Goal: Transaction & Acquisition: Purchase product/service

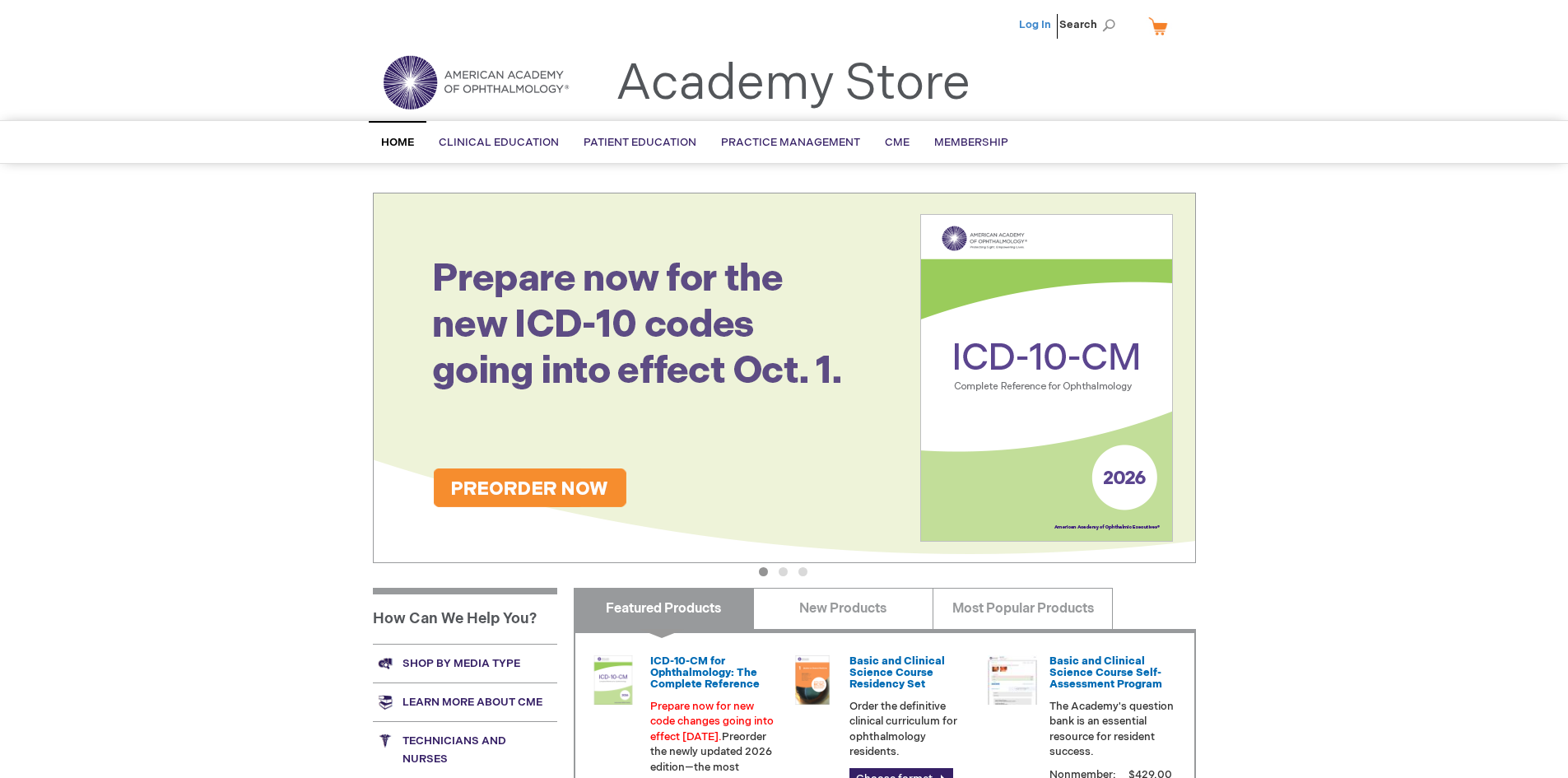
click at [1050, 24] on link "Log In" at bounding box center [1034, 24] width 32 height 13
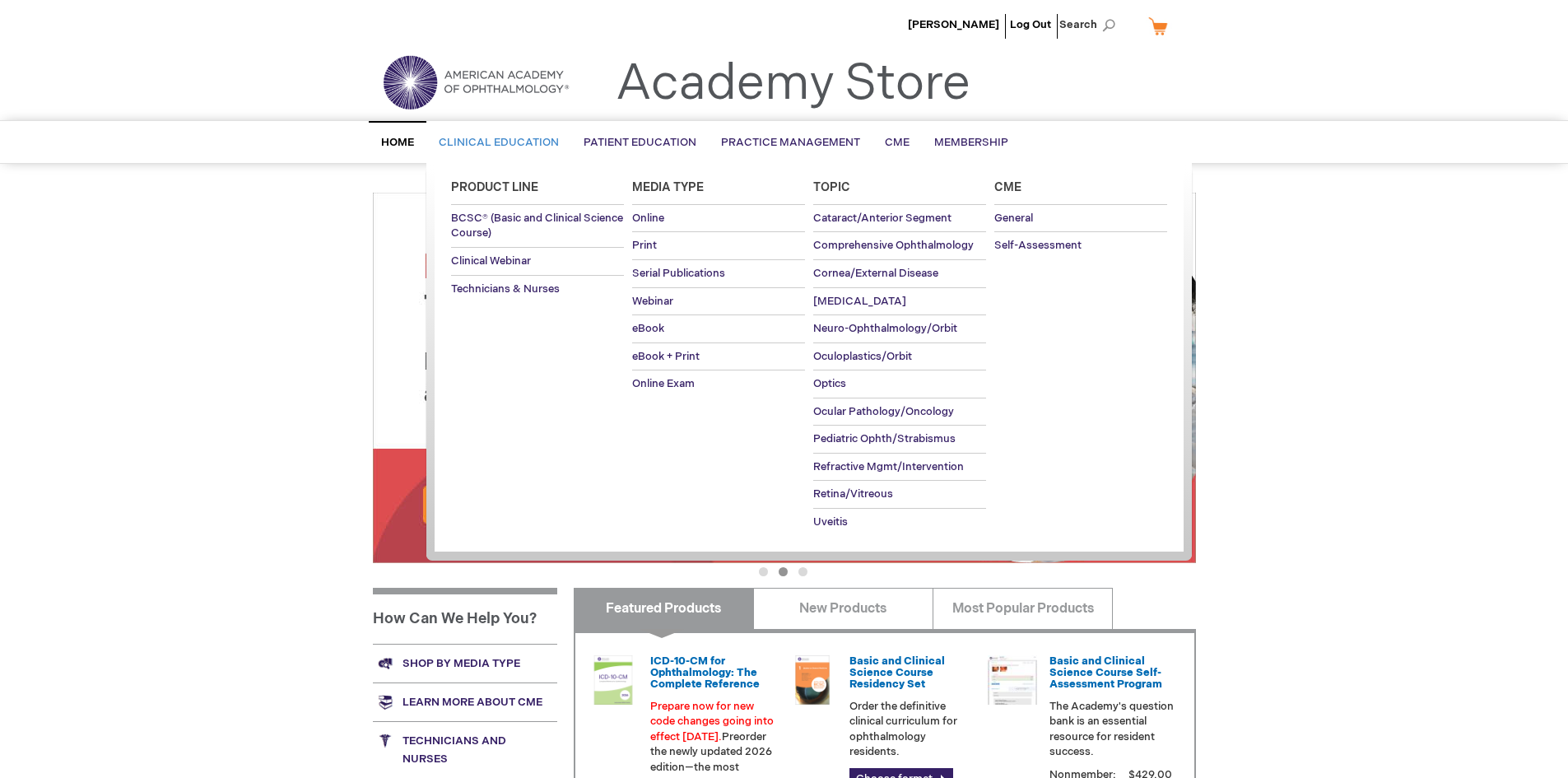
click at [529, 143] on span "Clinical Education" at bounding box center [498, 142] width 120 height 13
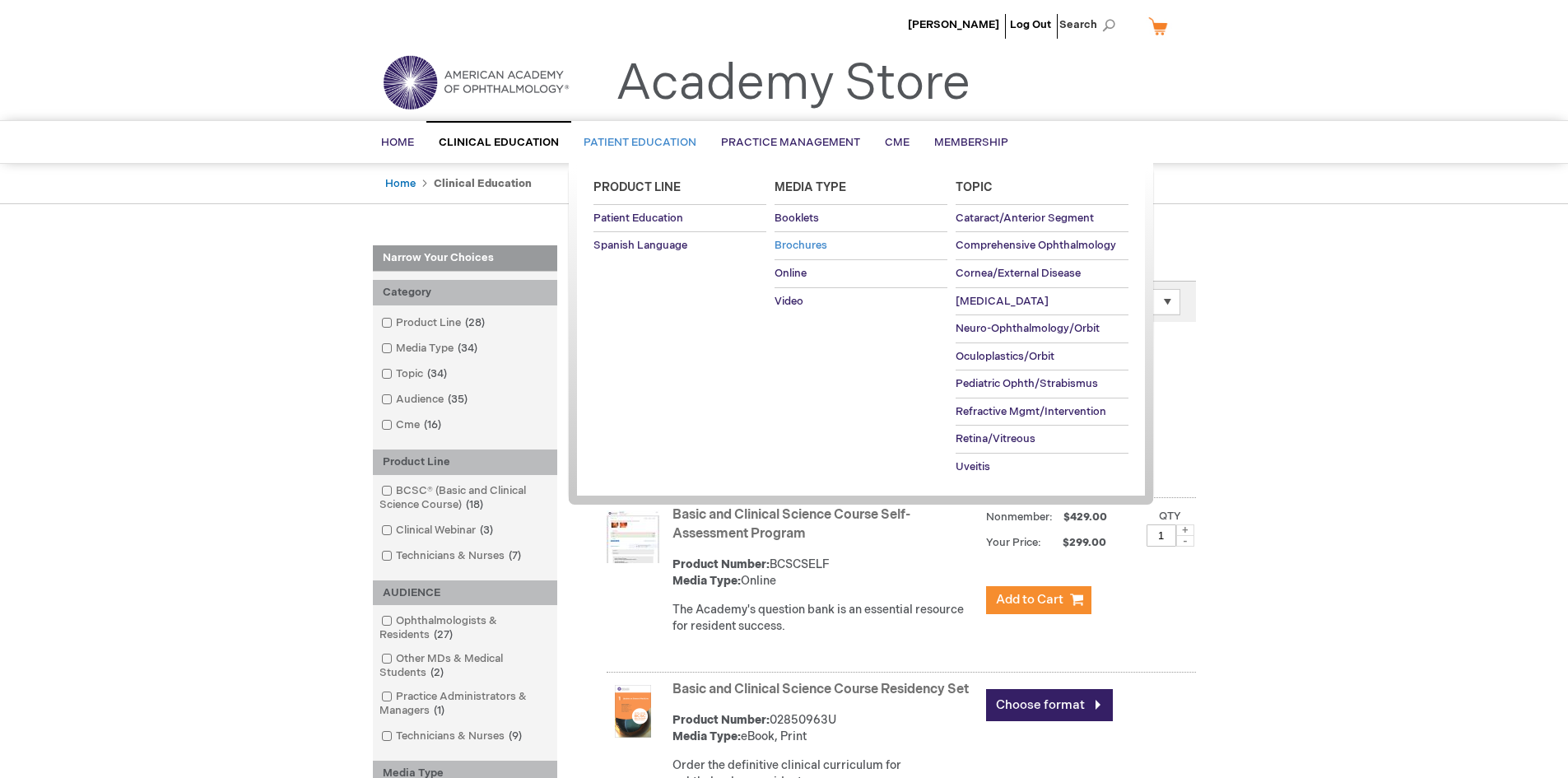
click at [803, 236] on link "Brochures" at bounding box center [860, 246] width 173 height 27
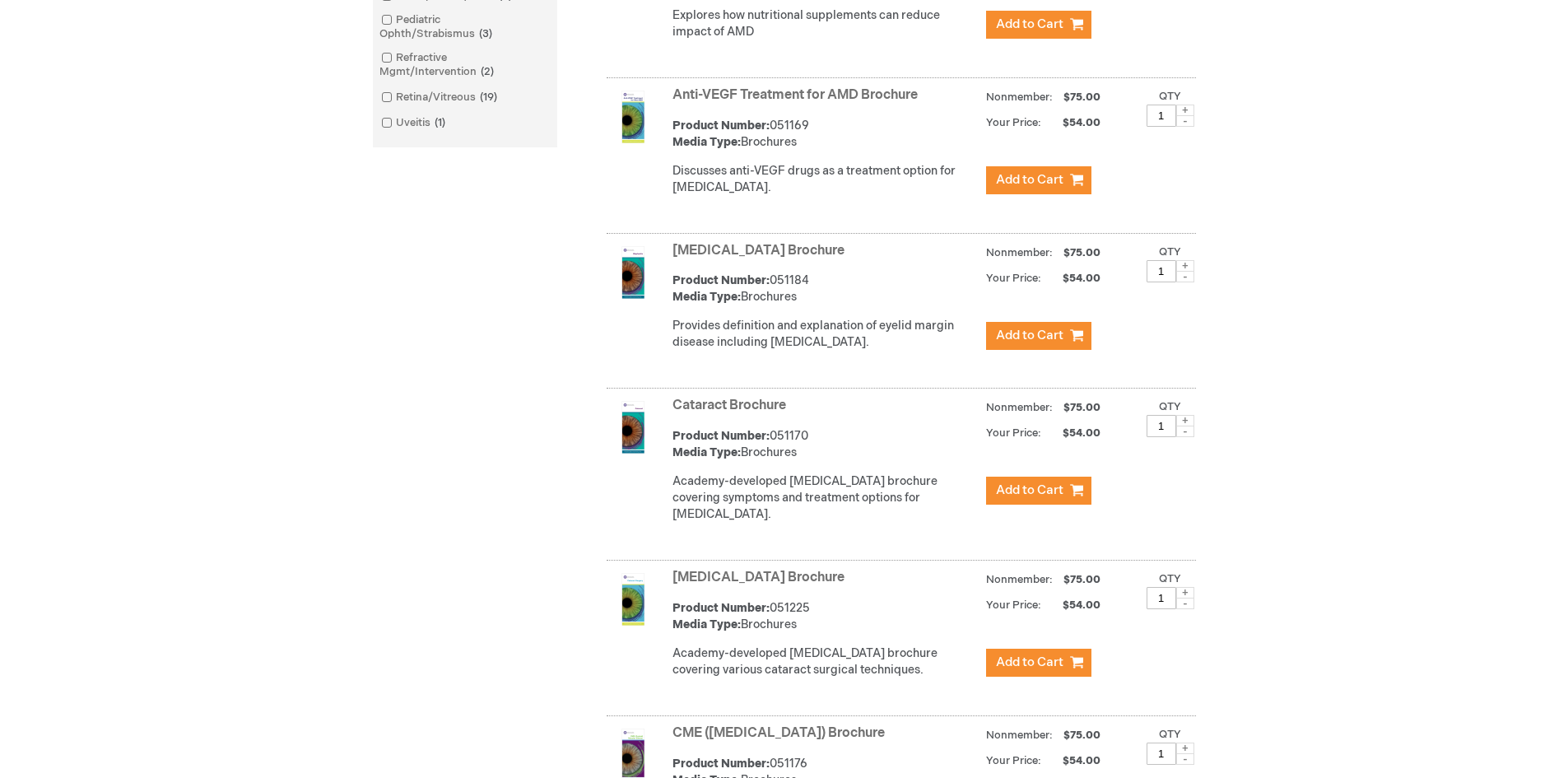
scroll to position [741, 0]
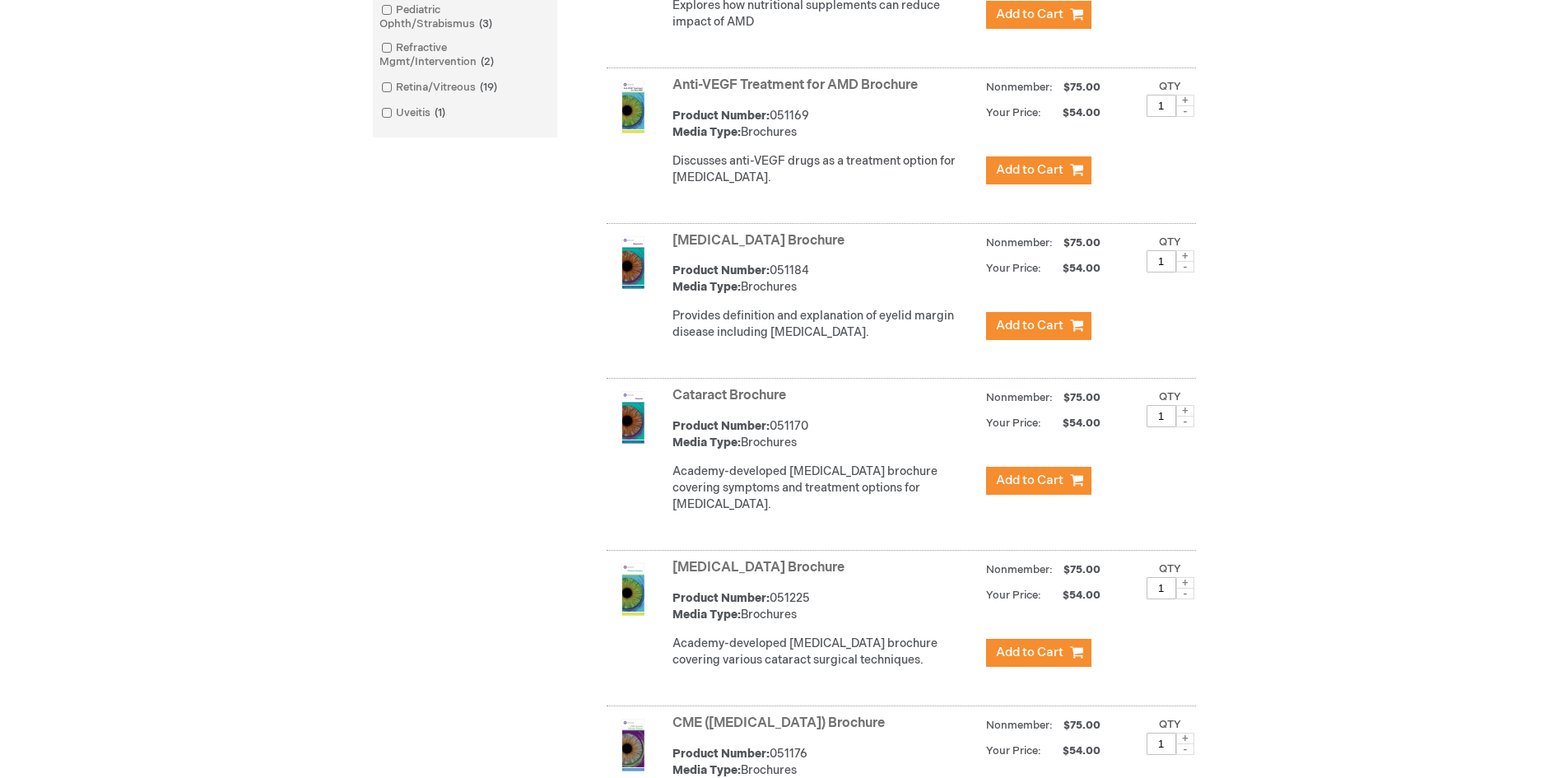
click at [1184, 417] on span at bounding box center [1184, 411] width 18 height 11
click at [1183, 417] on span at bounding box center [1184, 411] width 18 height 11
type input "5"
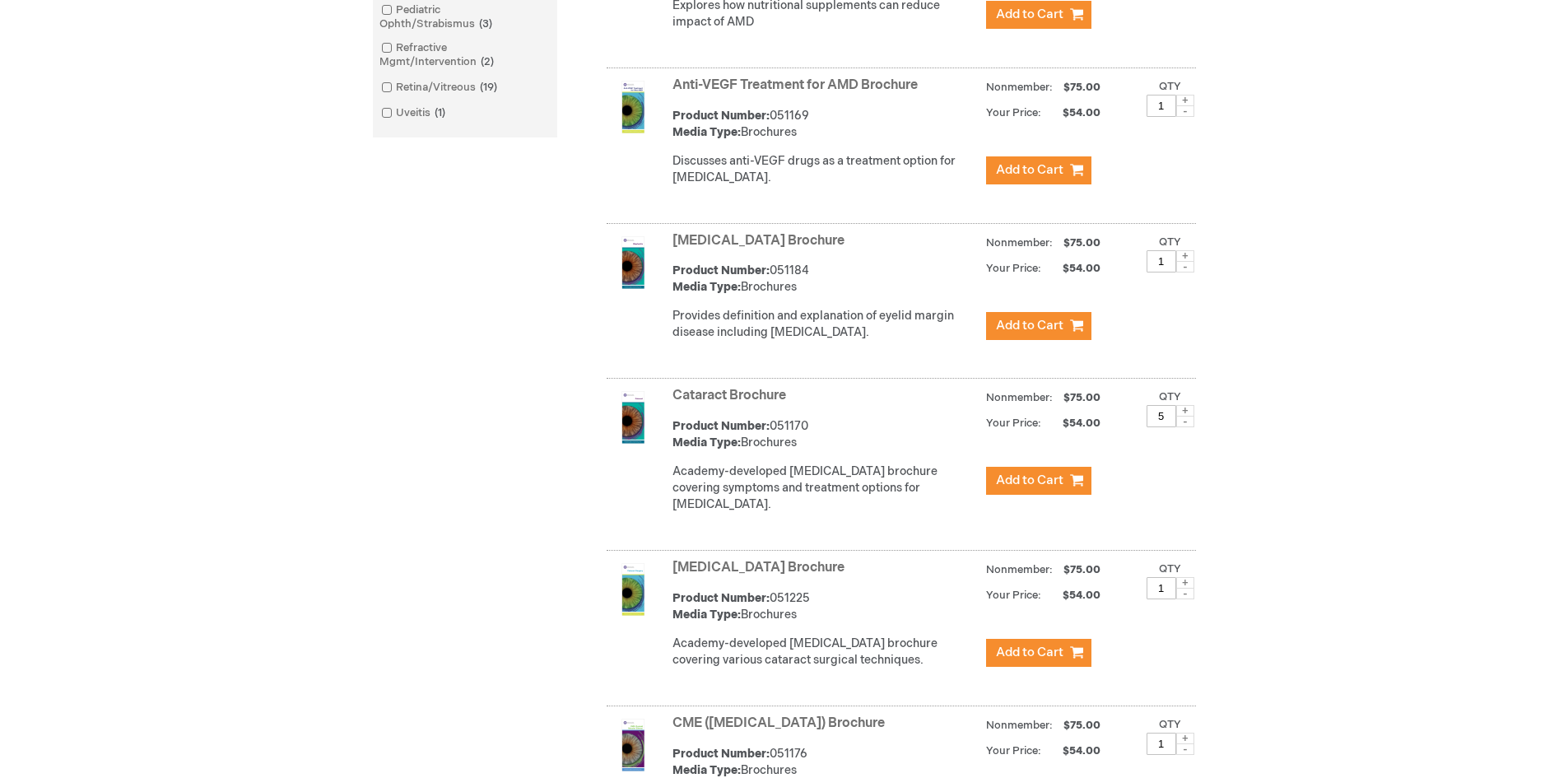
click at [1185, 589] on span at bounding box center [1184, 583] width 18 height 11
click at [1188, 589] on span at bounding box center [1184, 583] width 18 height 11
type input "3"
click at [1012, 488] on span "Add to Cart" at bounding box center [1030, 481] width 67 height 16
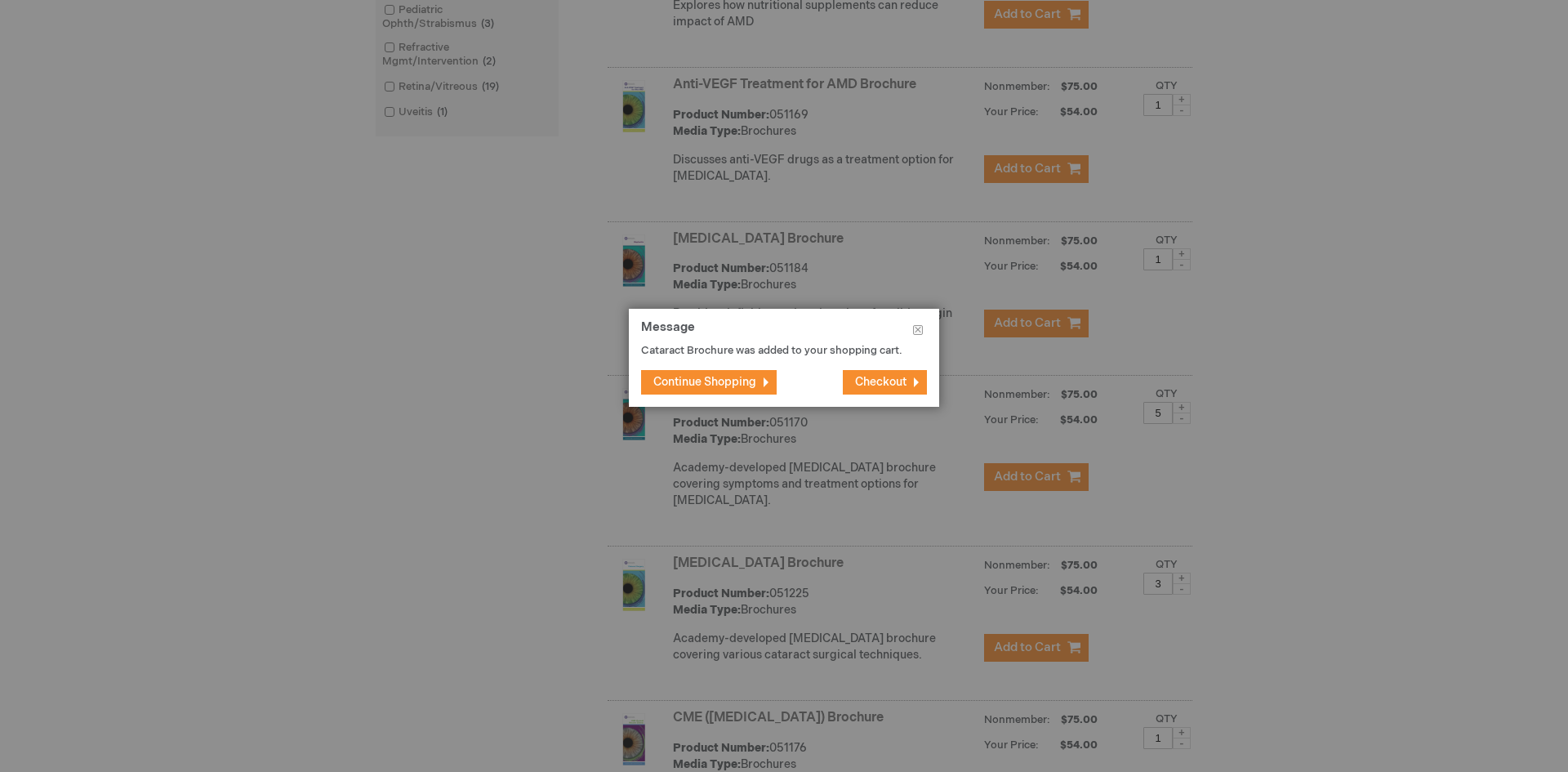
click at [674, 380] on span "Continue Shopping" at bounding box center [705, 382] width 103 height 14
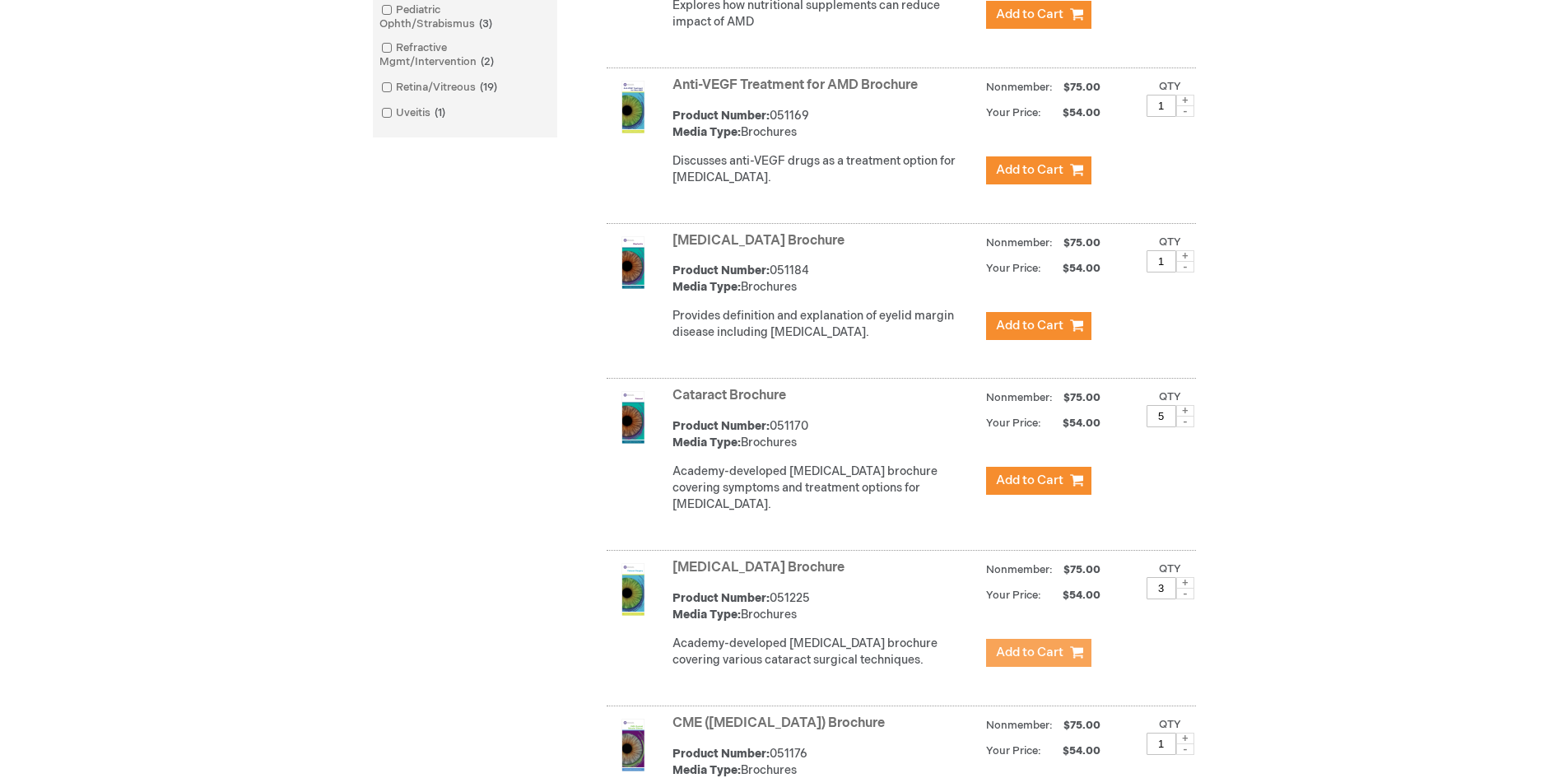
click at [1045, 660] on span "Add to Cart" at bounding box center [1030, 653] width 67 height 16
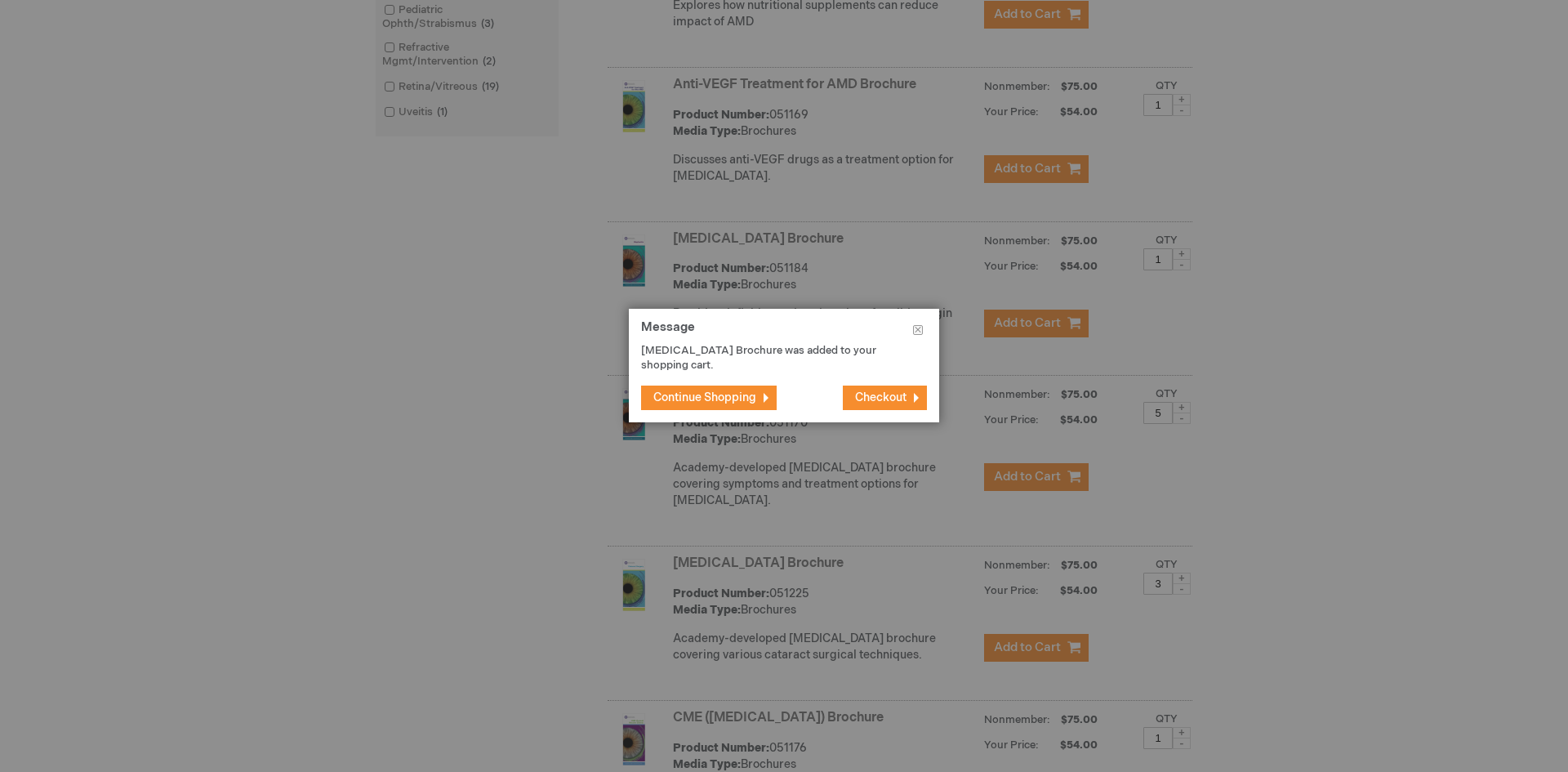
click at [714, 396] on span "Continue Shopping" at bounding box center [705, 397] width 103 height 14
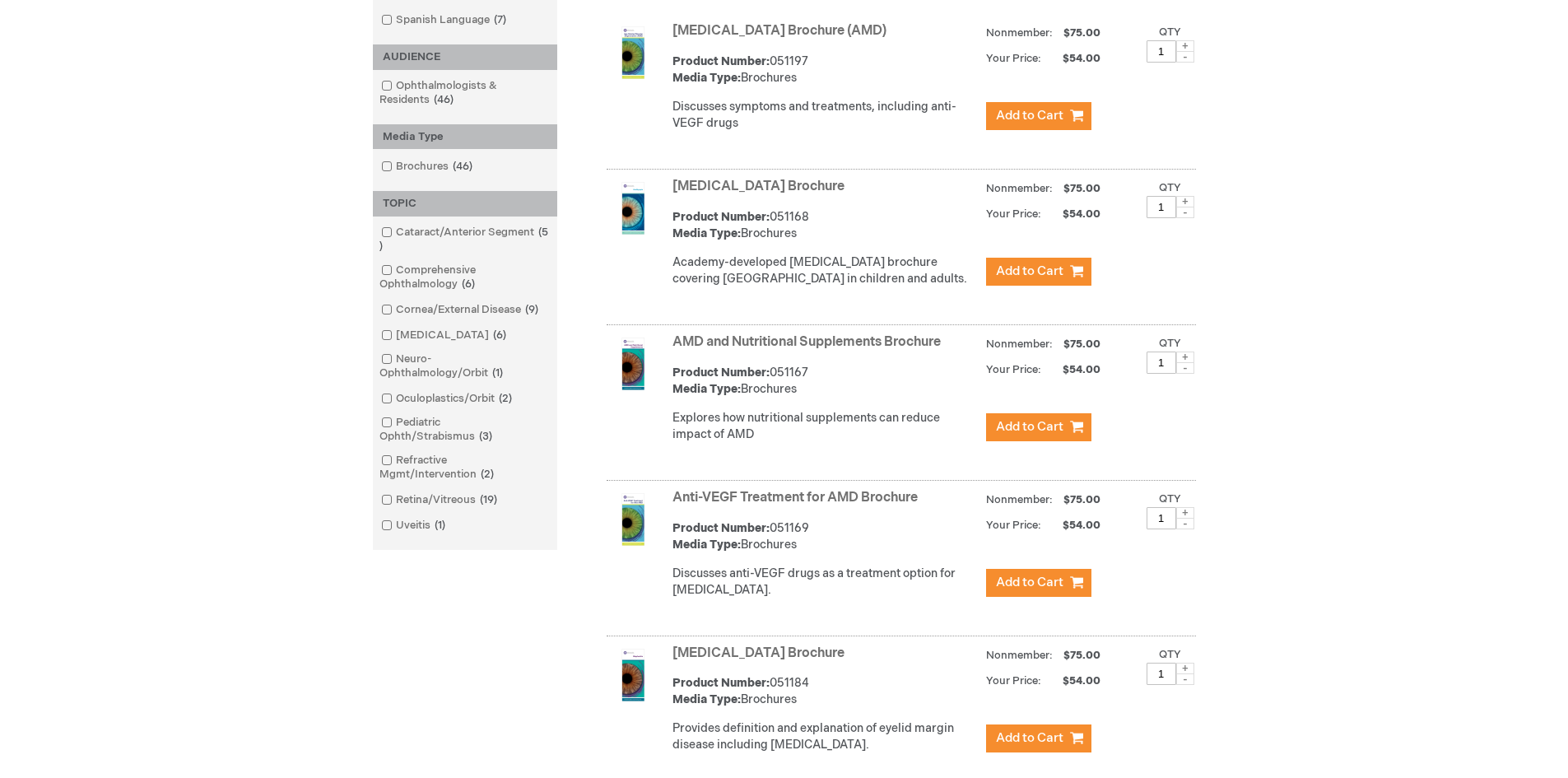
scroll to position [0, 0]
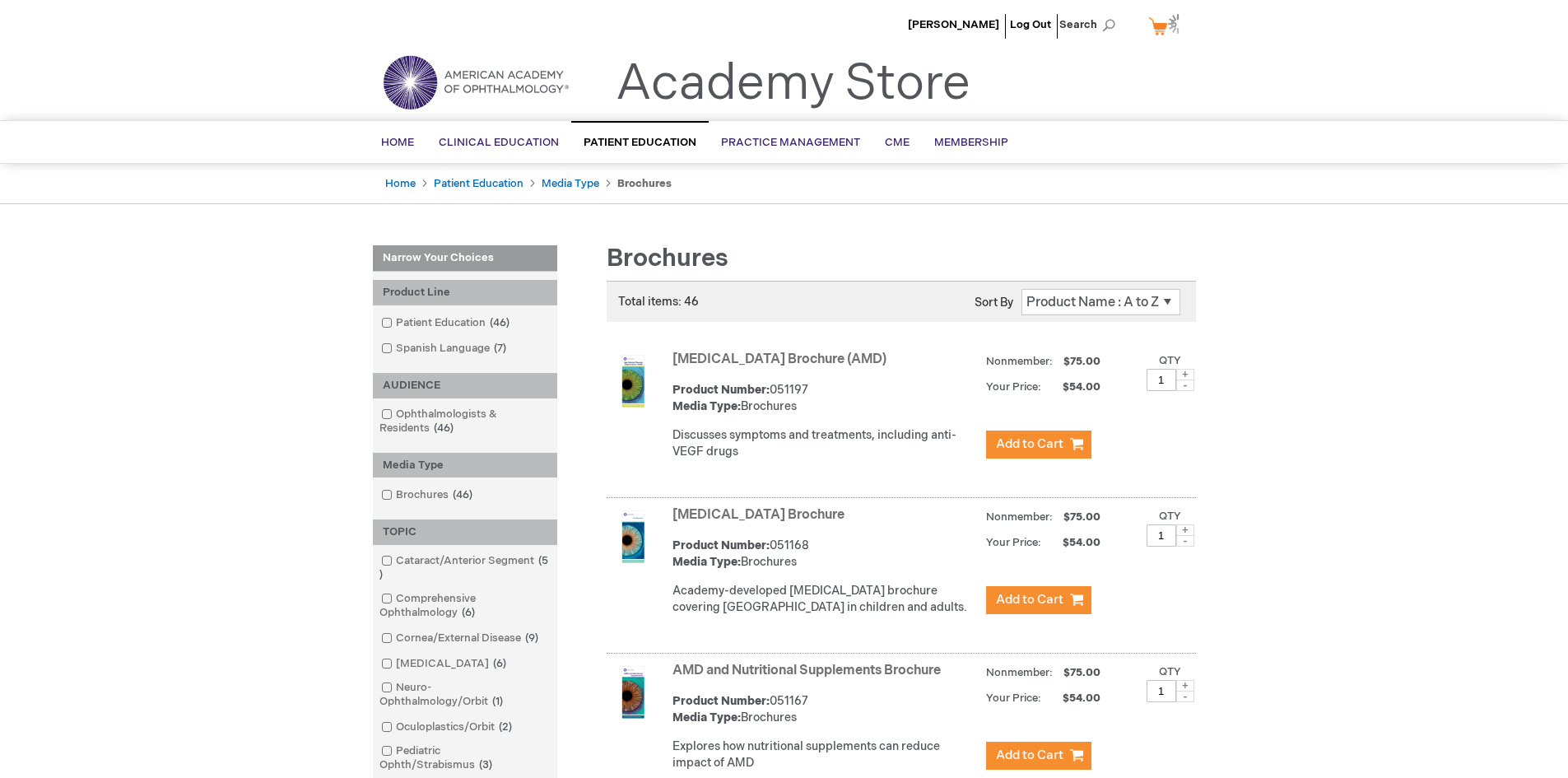
click at [1154, 25] on link "My Cart 5 5 items" at bounding box center [1166, 25] width 43 height 29
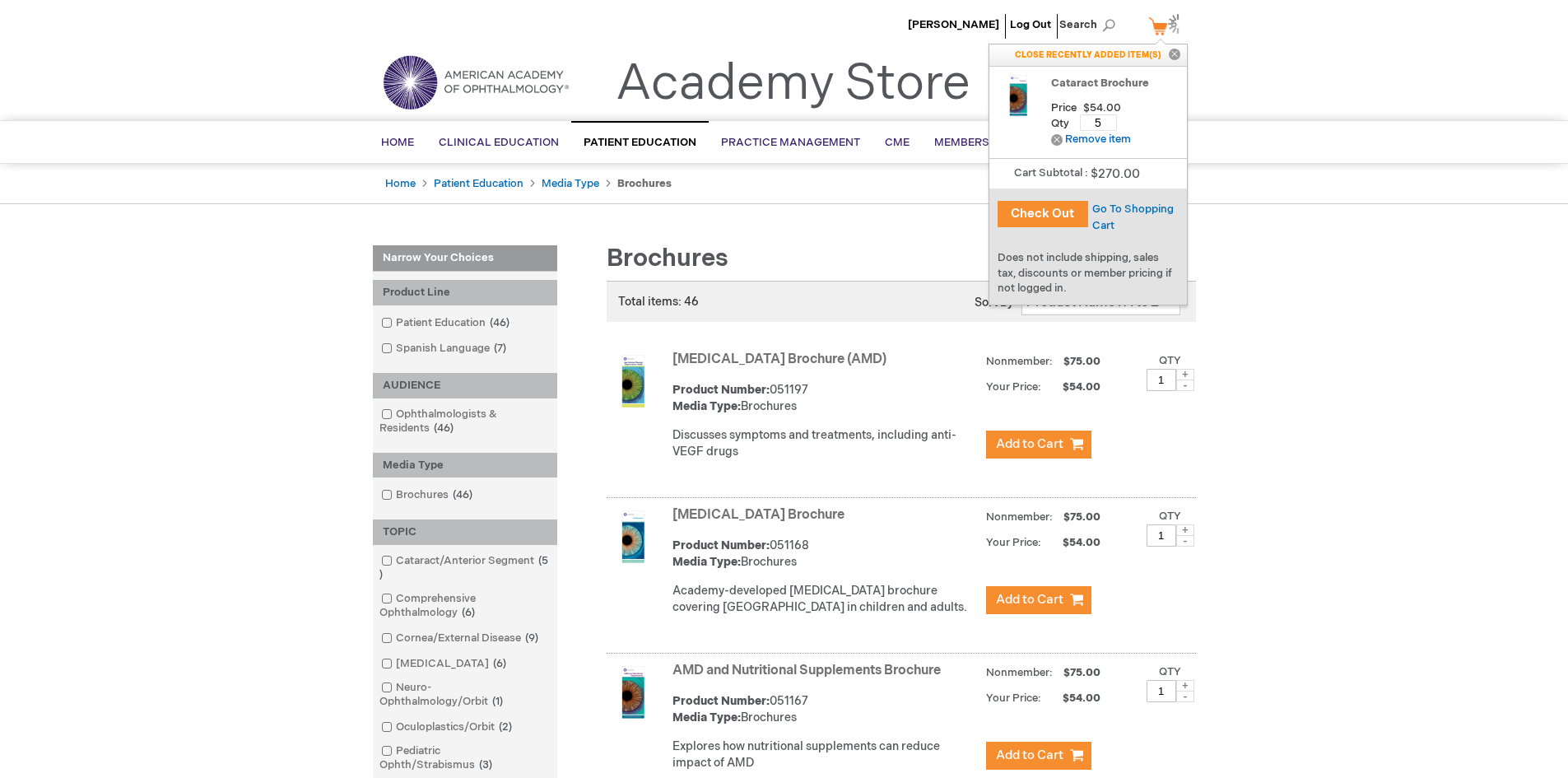
drag, startPoint x: 1103, startPoint y: 124, endPoint x: 1088, endPoint y: 127, distance: 15.3
click at [1088, 127] on input "5" at bounding box center [1098, 122] width 37 height 16
type input "6"
click at [1163, 124] on span "Update" at bounding box center [1149, 122] width 37 height 13
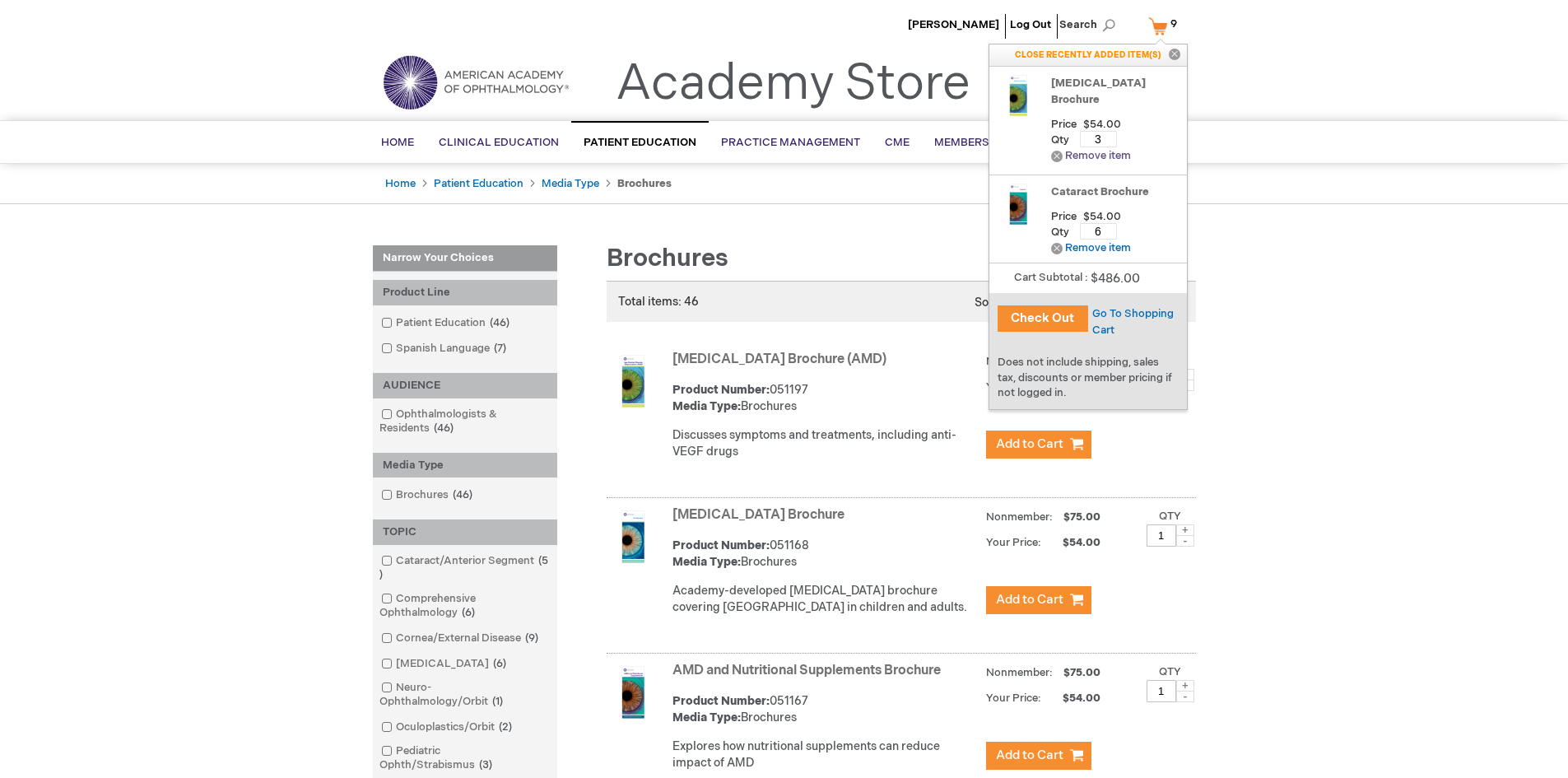
click at [1097, 157] on link "Remove Remove item" at bounding box center [1091, 156] width 79 height 12
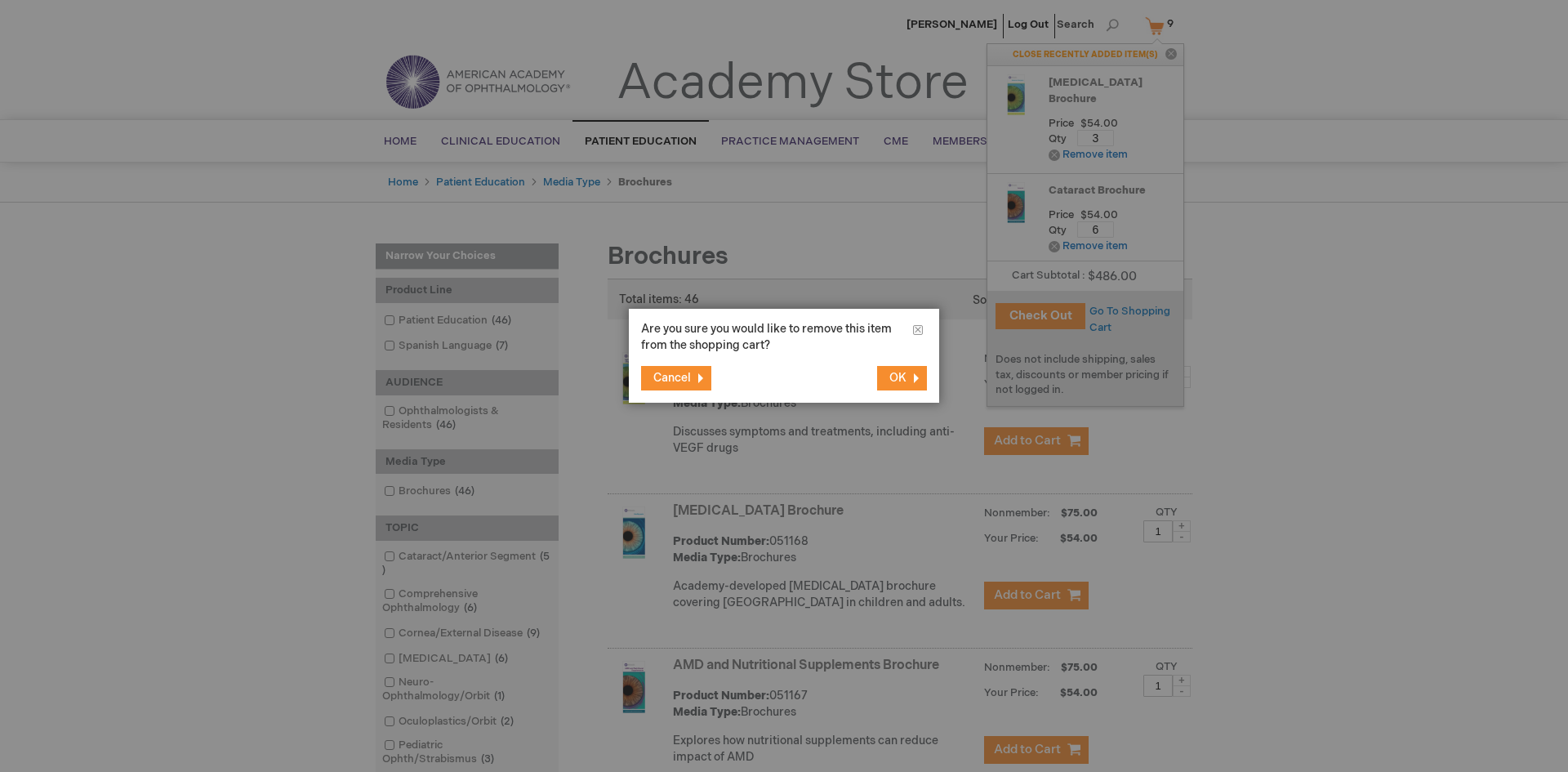
click at [898, 371] on span "OK" at bounding box center [898, 378] width 17 height 14
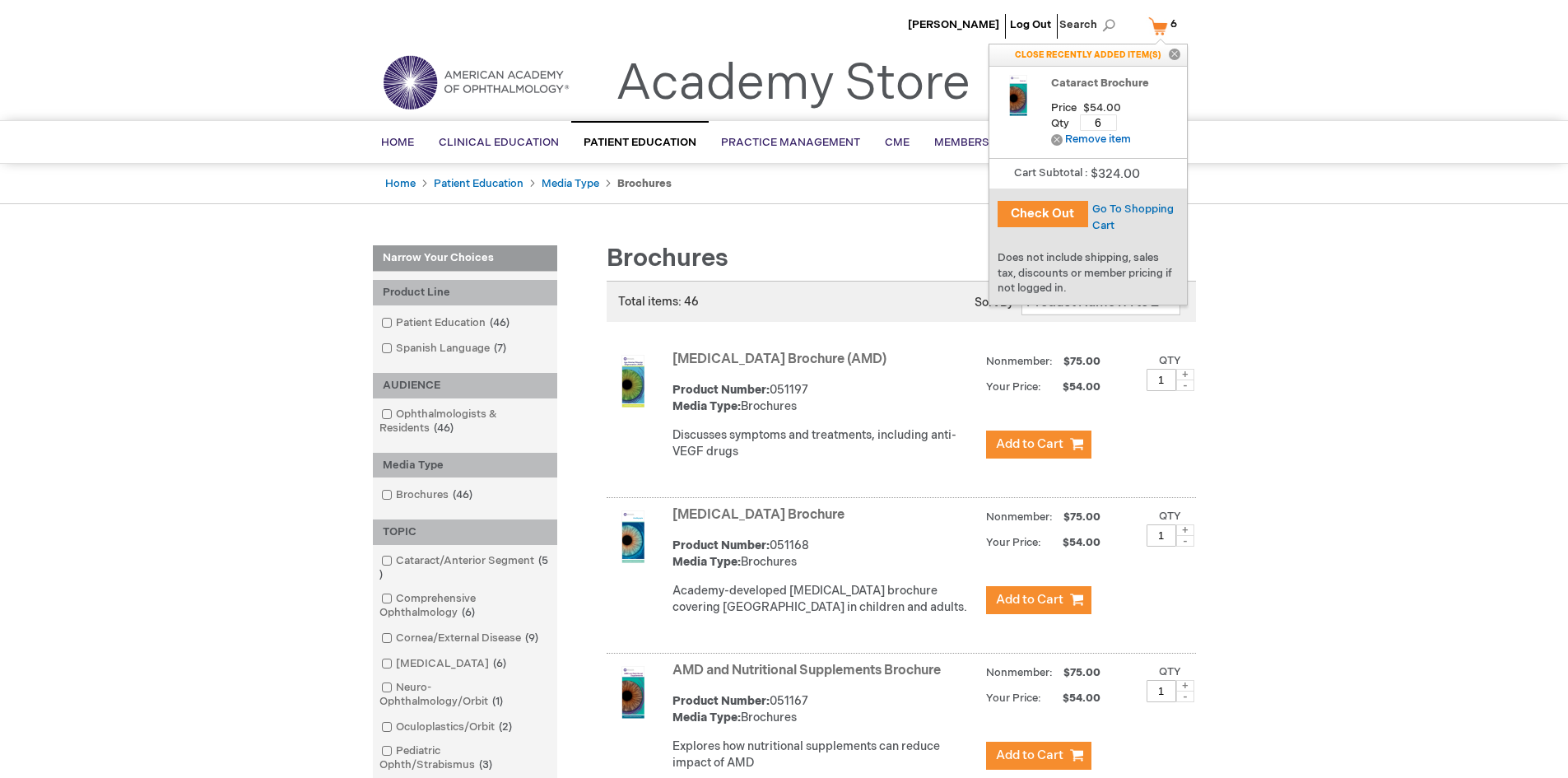
click at [1044, 218] on button "Check Out" at bounding box center [1043, 214] width 91 height 26
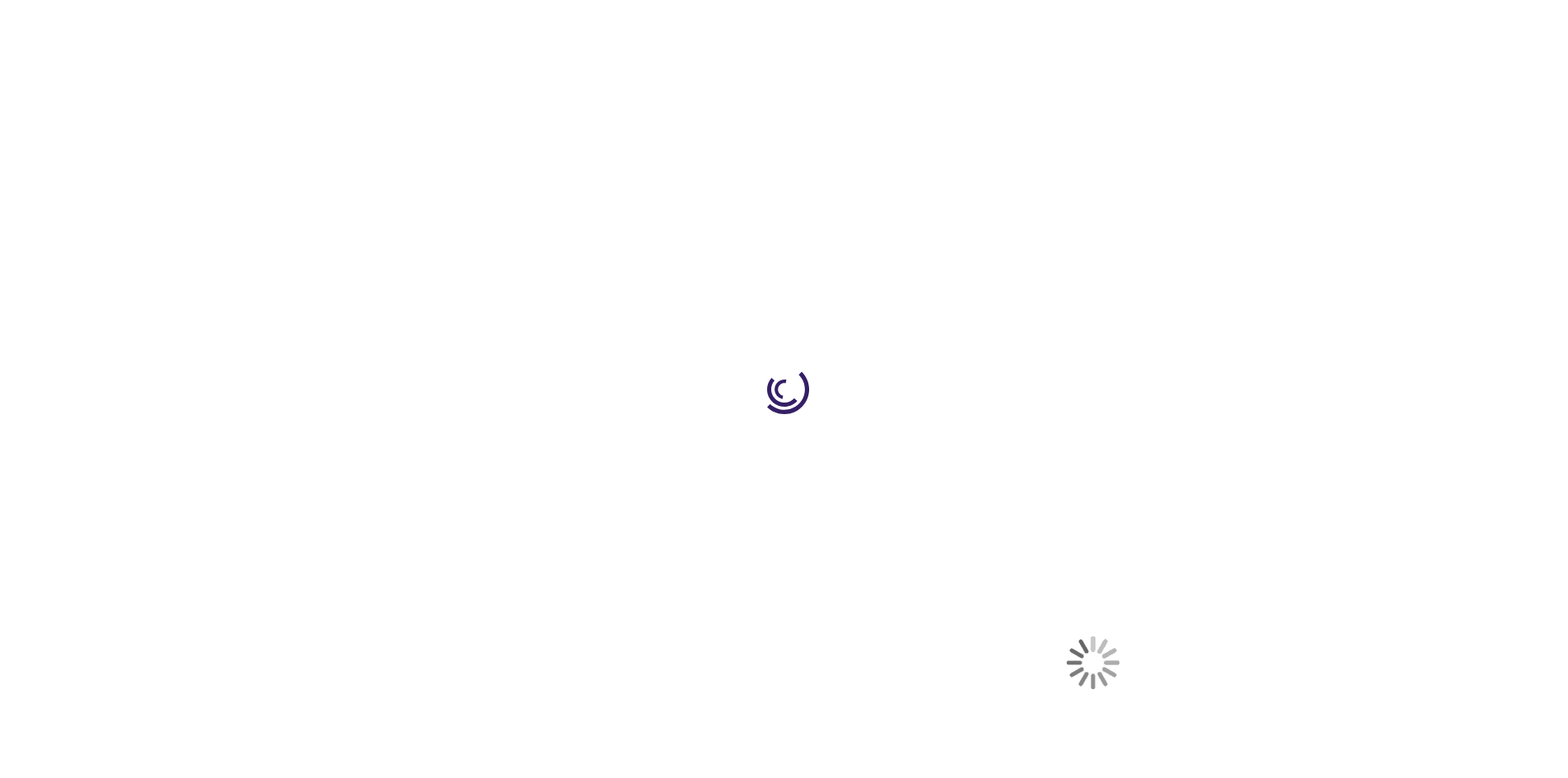
select select "US"
select select "2"
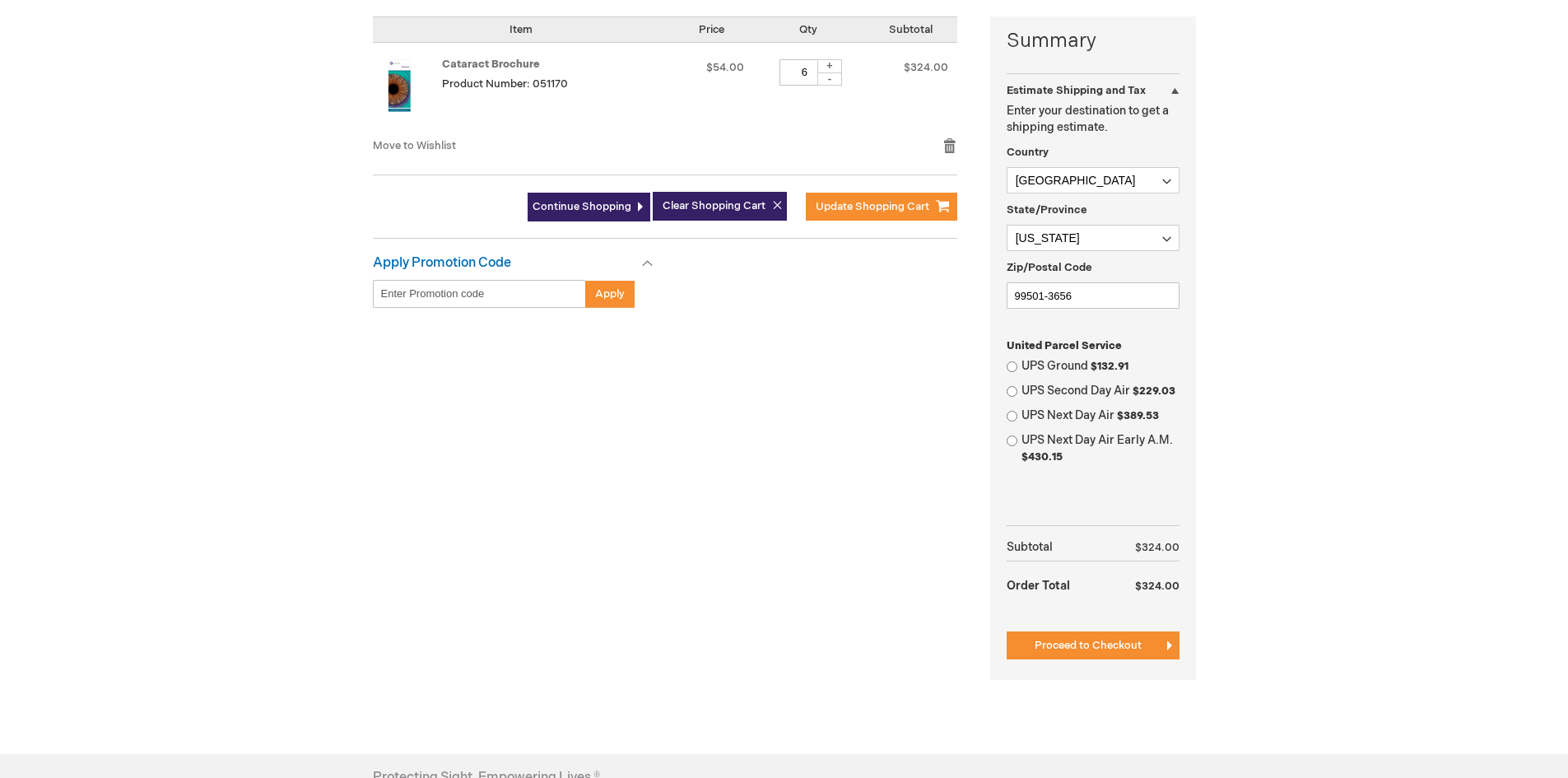
scroll to position [411, 0]
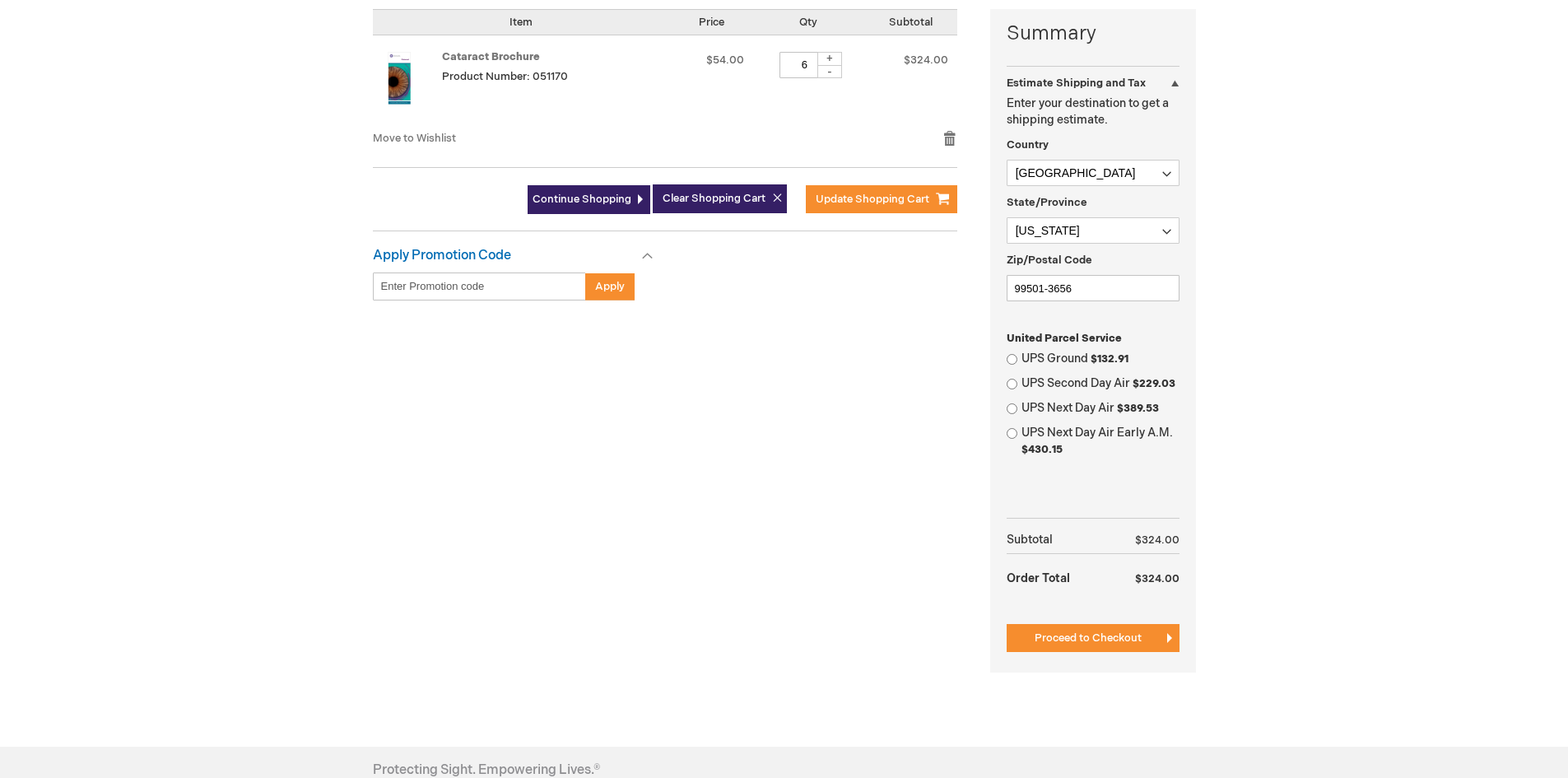
click at [1021, 356] on label "UPS Ground $132.91" at bounding box center [1100, 359] width 158 height 16
click at [1018, 356] on input "UPS Ground $132.91" at bounding box center [1012, 360] width 10 height 10
radio input "true"
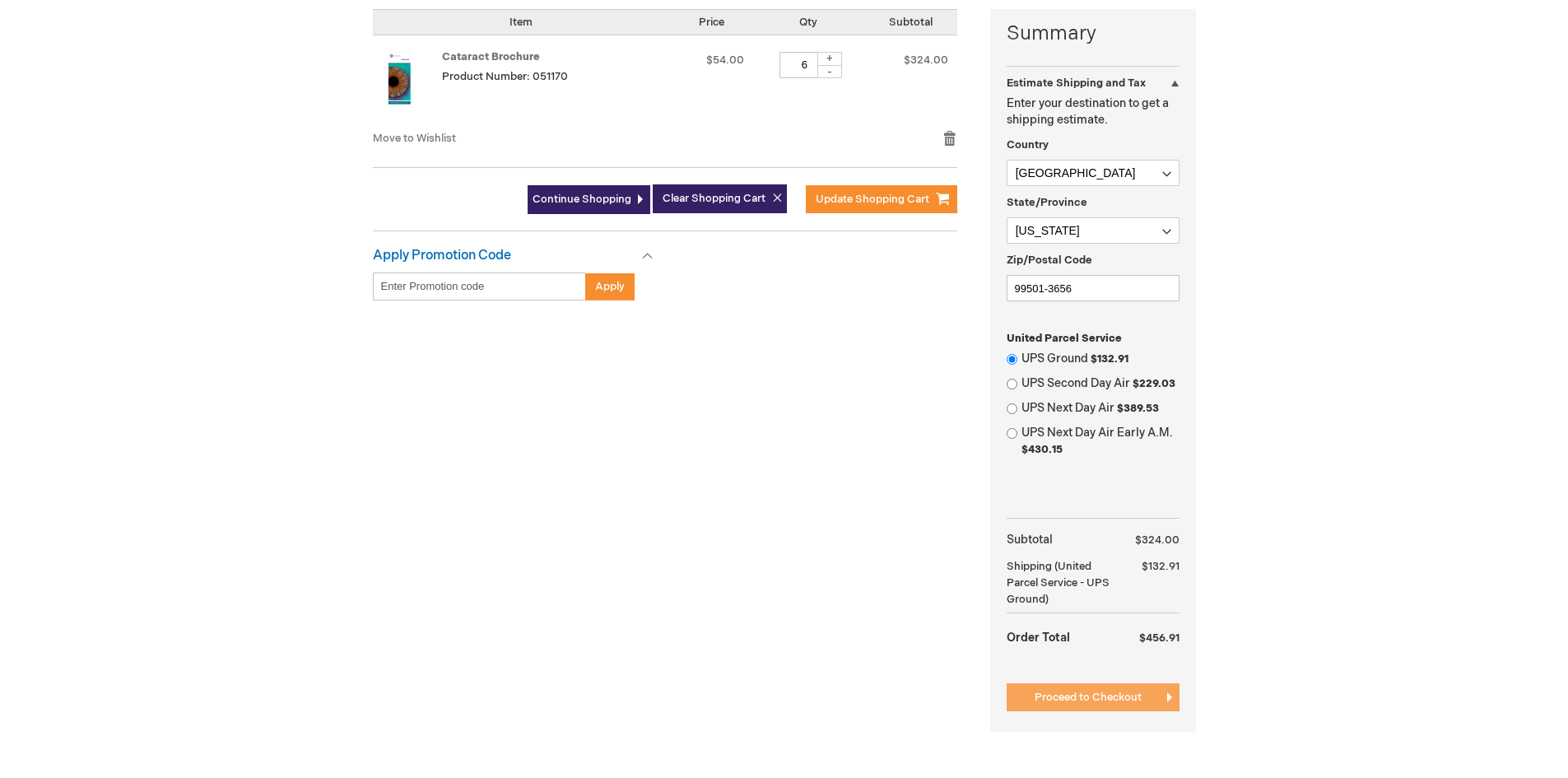
click at [1063, 695] on span "Proceed to Checkout" at bounding box center [1089, 697] width 107 height 13
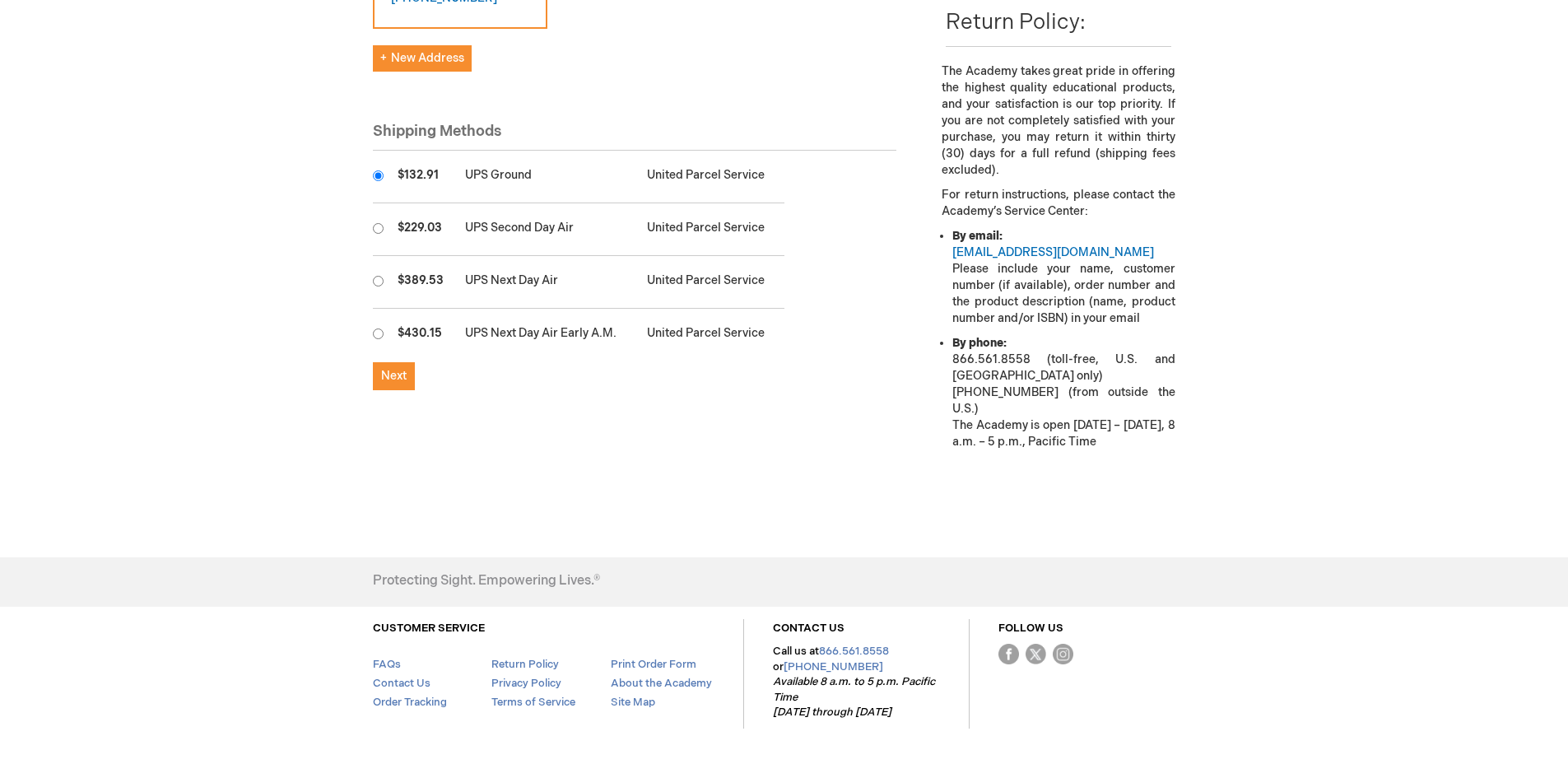
scroll to position [494, 0]
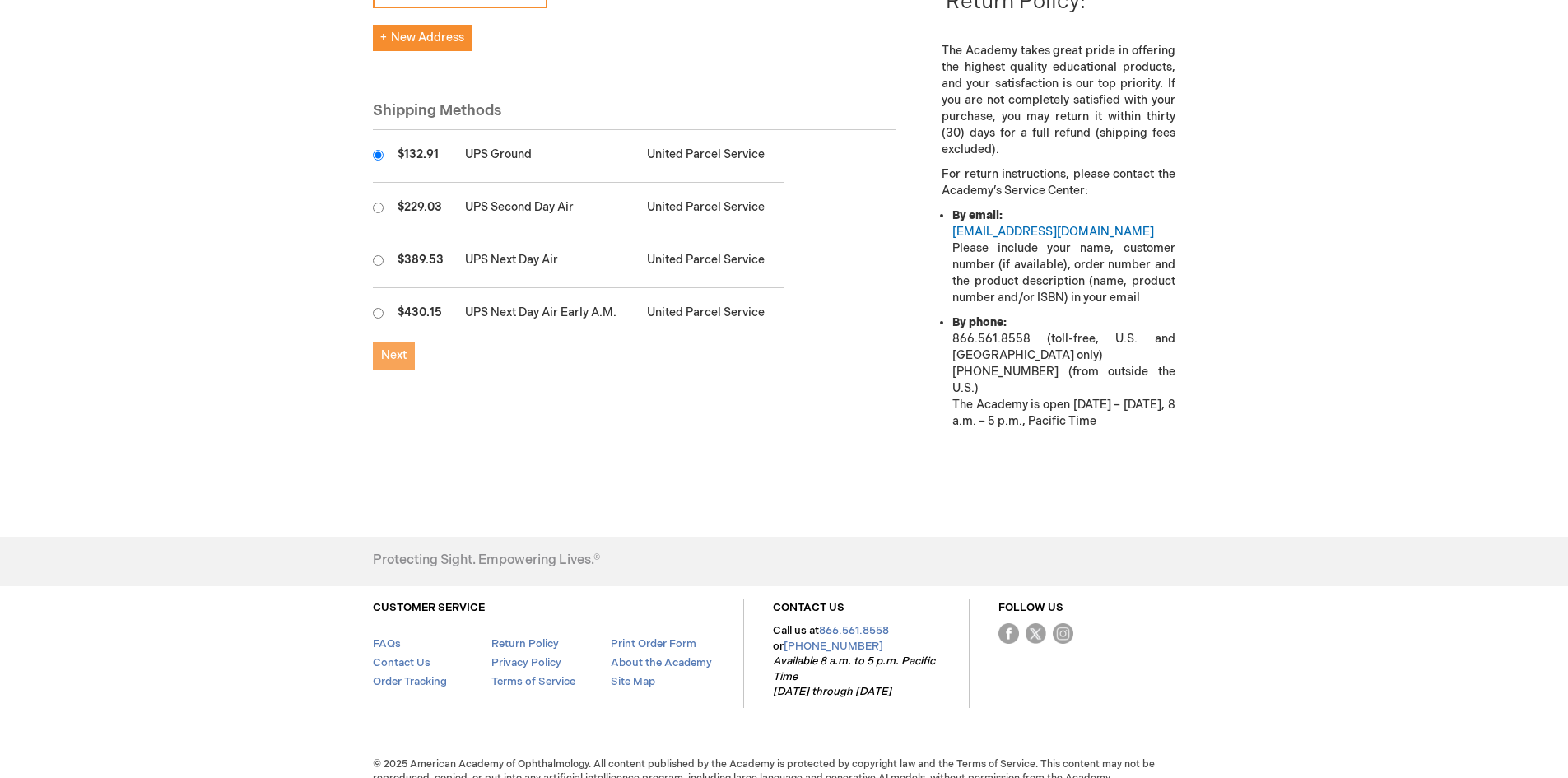
click at [409, 341] on button "Next" at bounding box center [394, 355] width 42 height 28
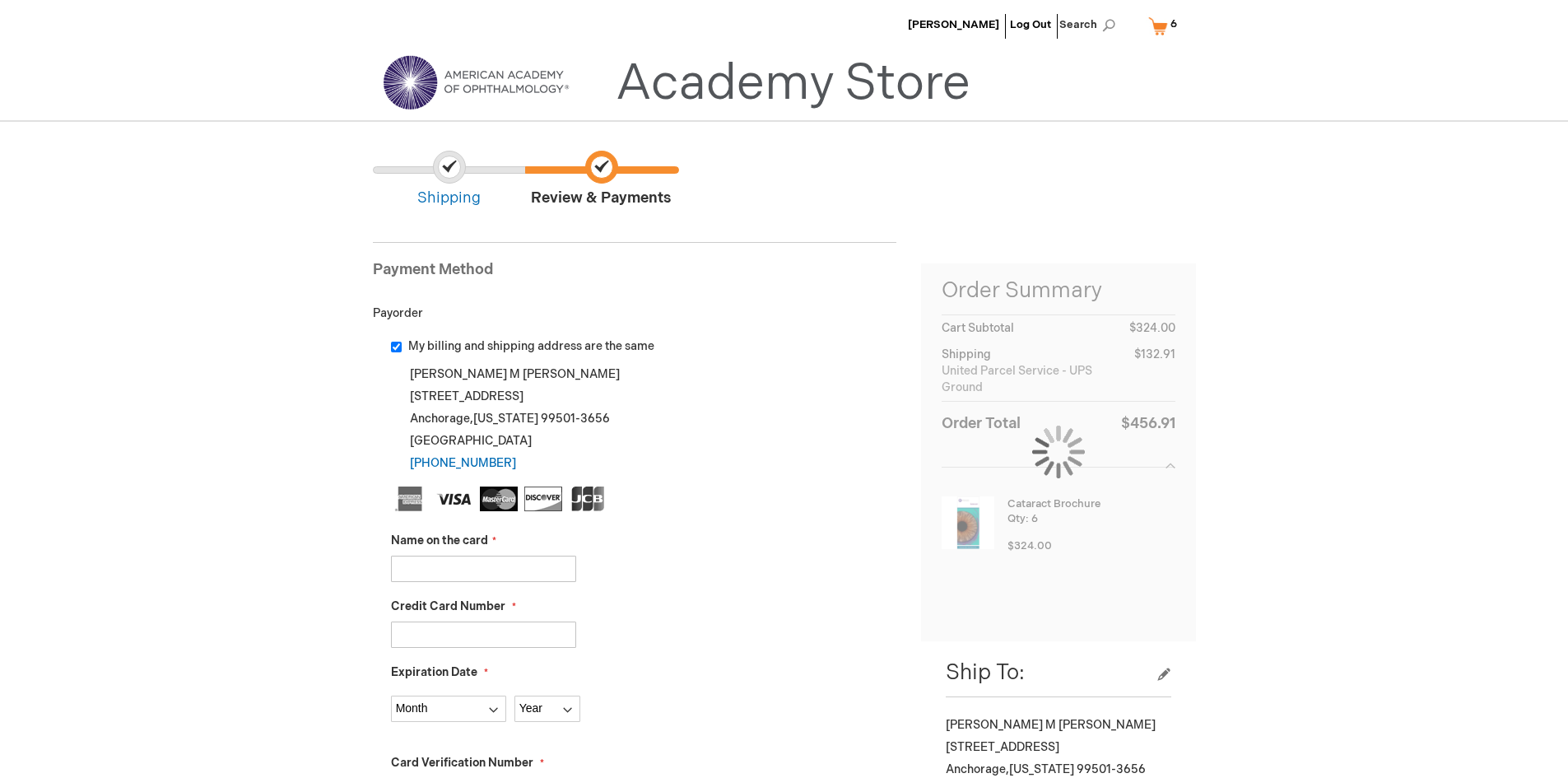
click at [487, 574] on input "Name on the card" at bounding box center [484, 569] width 185 height 26
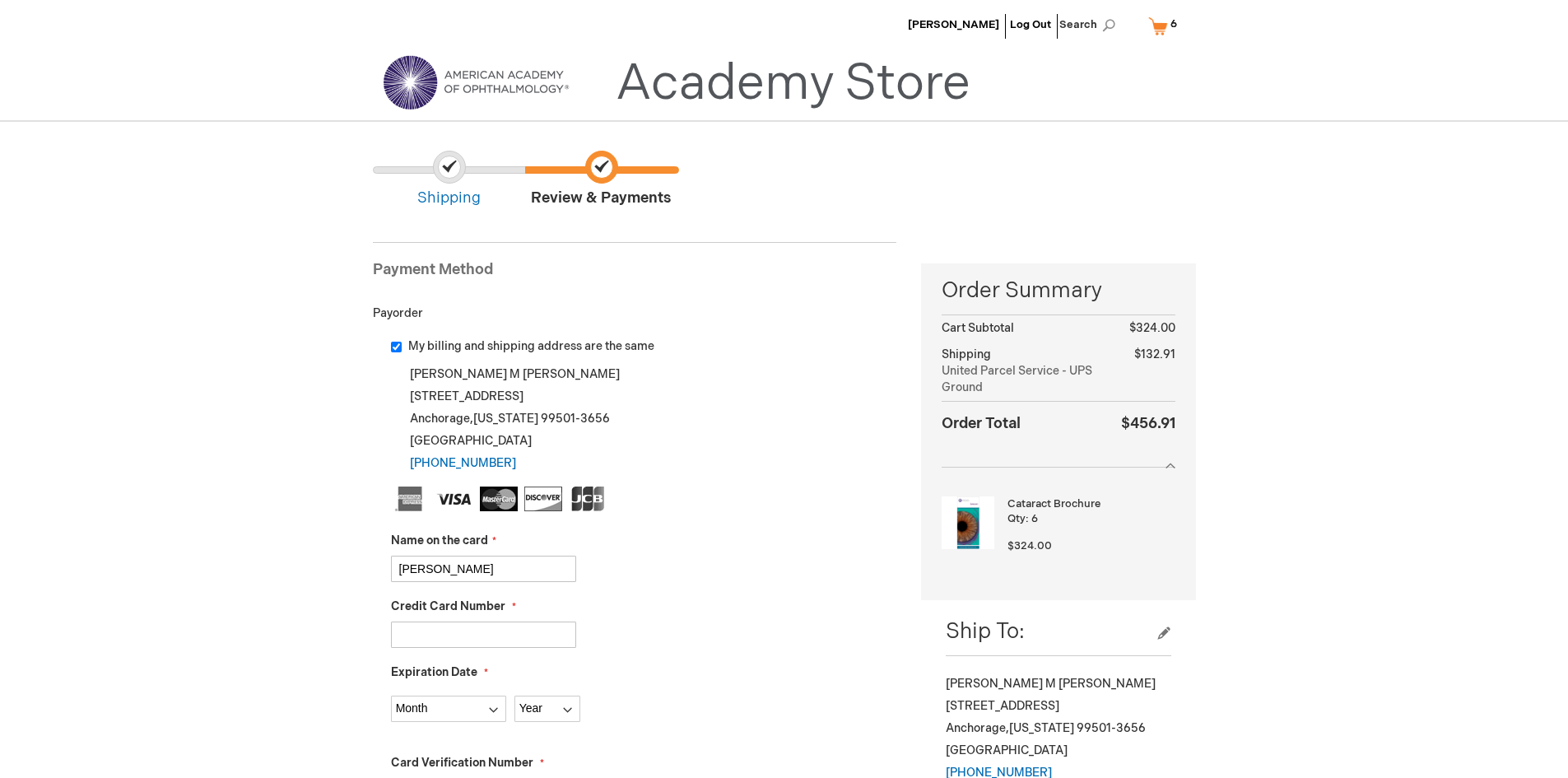
type input "[PERSON_NAME]"
click at [490, 642] on input "Credit Card Number" at bounding box center [484, 635] width 185 height 26
type input "4003901074034859"
click at [472, 717] on select "Month 01 - January 02 - February 03 - March 04 - April 05 - May 06 - June 07 - …" at bounding box center [448, 709] width 115 height 26
select select "6"
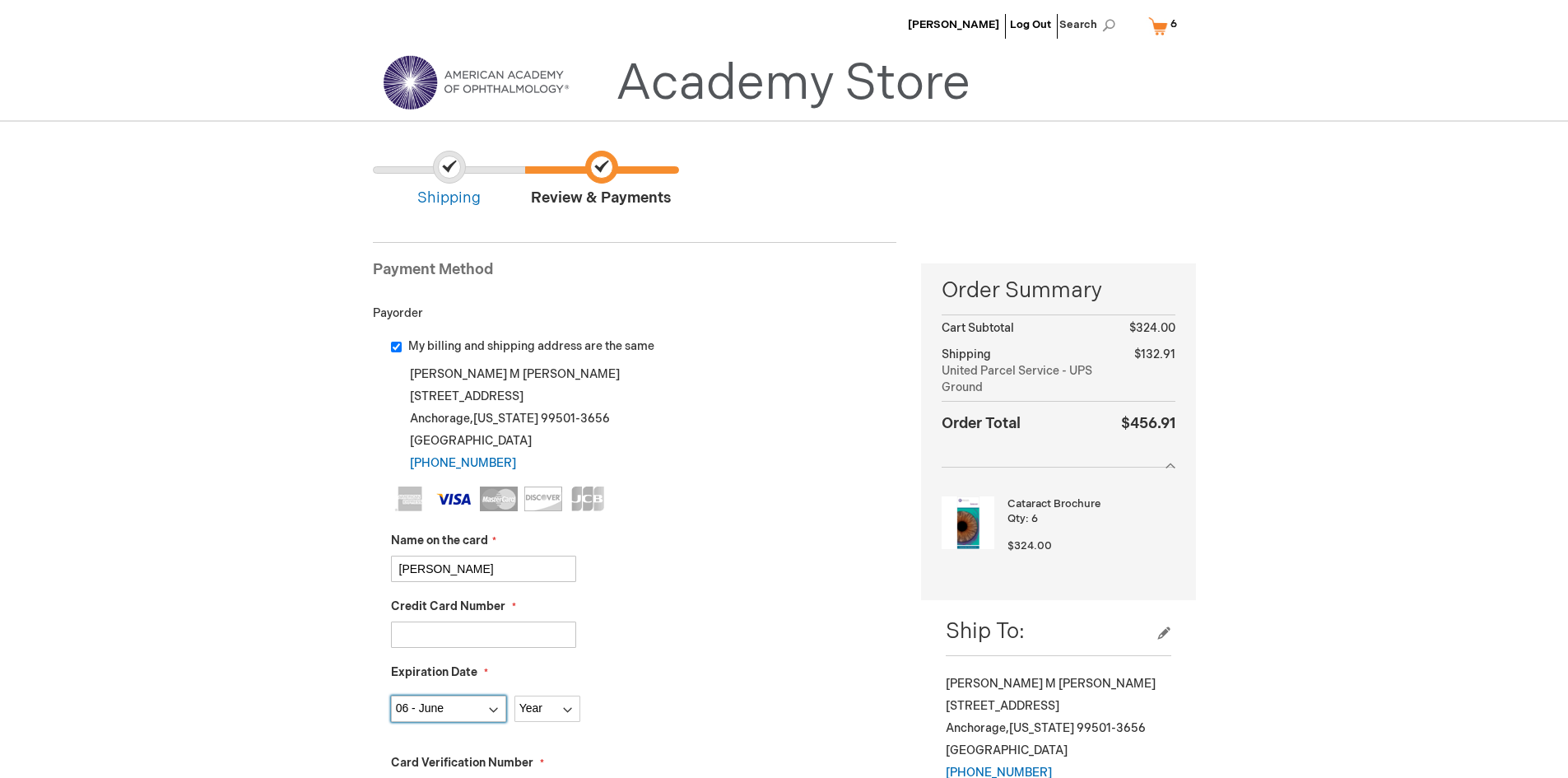
click at [391, 696] on select "Month 01 - January 02 - February 03 - March 04 - April 05 - May 06 - June 07 - …" at bounding box center [448, 709] width 115 height 26
click at [537, 711] on select "Year 2025 2026 2027 2028 2029 2030 2031 2032 2033 2034 2035" at bounding box center [547, 709] width 66 height 26
select select "2029"
click at [514, 696] on select "Year 2025 2026 2027 2028 2029 2030 2031 2032 2033 2034 2035" at bounding box center [547, 709] width 66 height 26
click at [691, 628] on div "4003901074034859" at bounding box center [644, 635] width 506 height 26
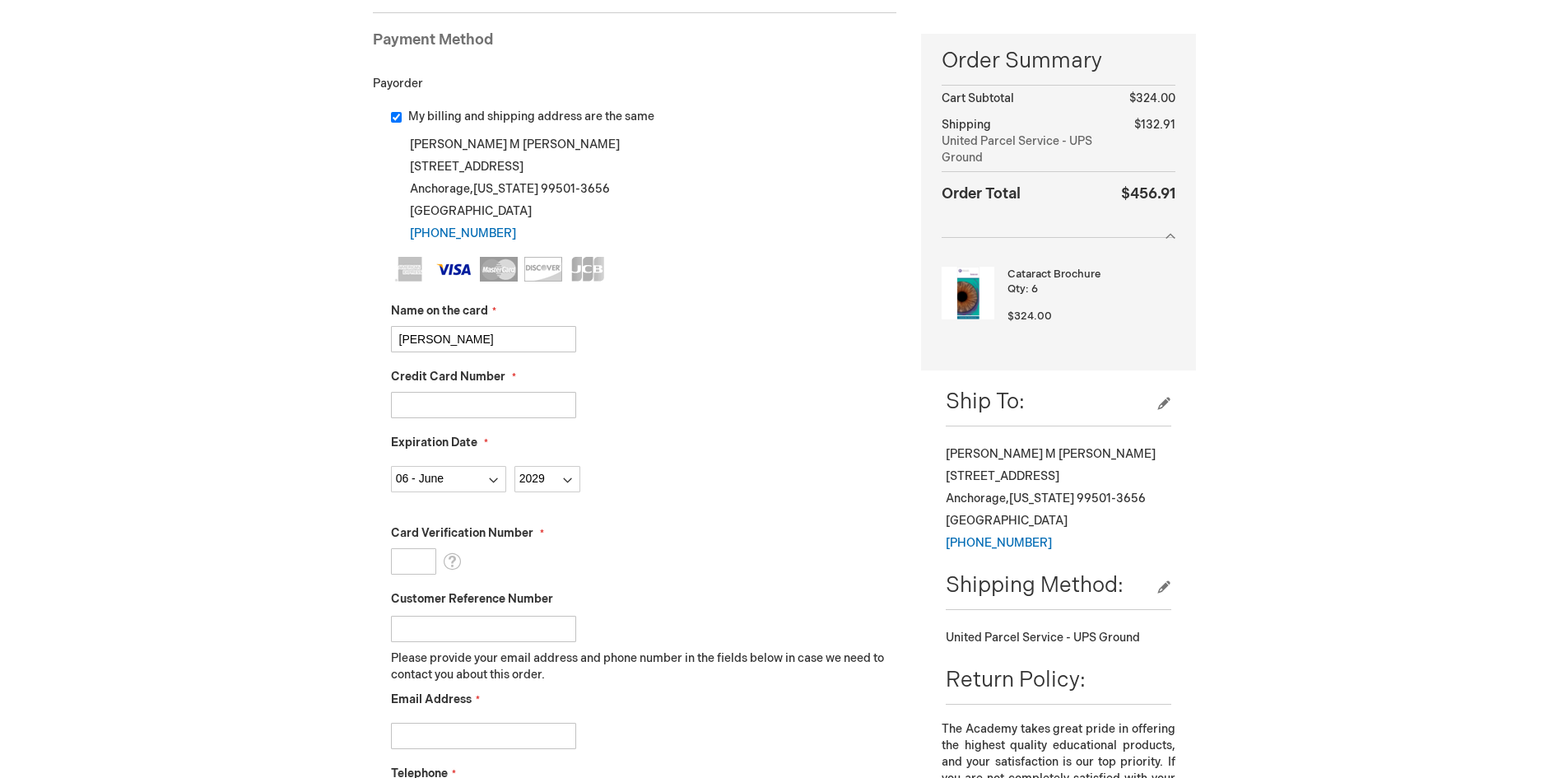
scroll to position [247, 0]
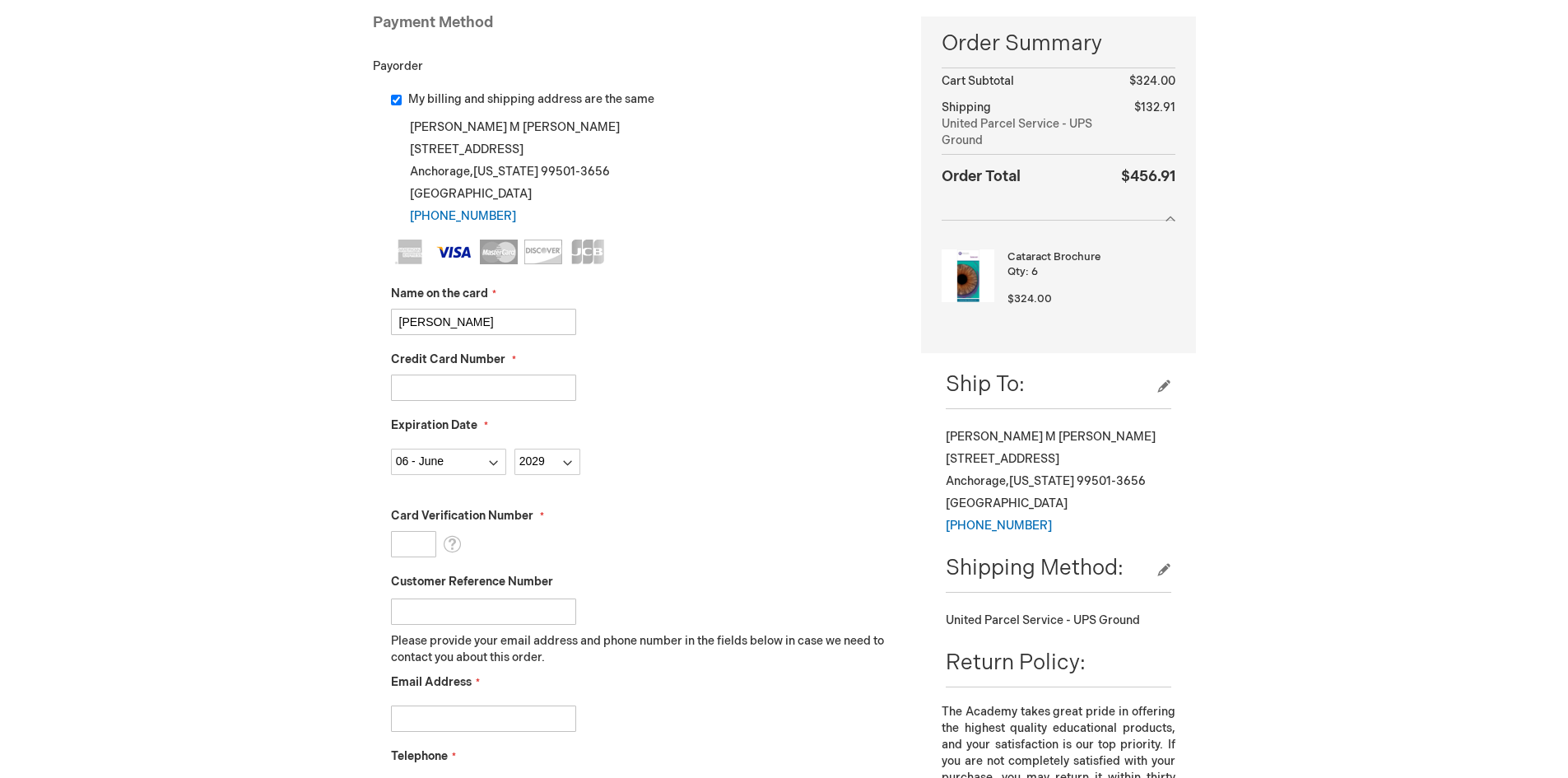
click at [411, 531] on input "Card Verification Number" at bounding box center [414, 544] width 45 height 26
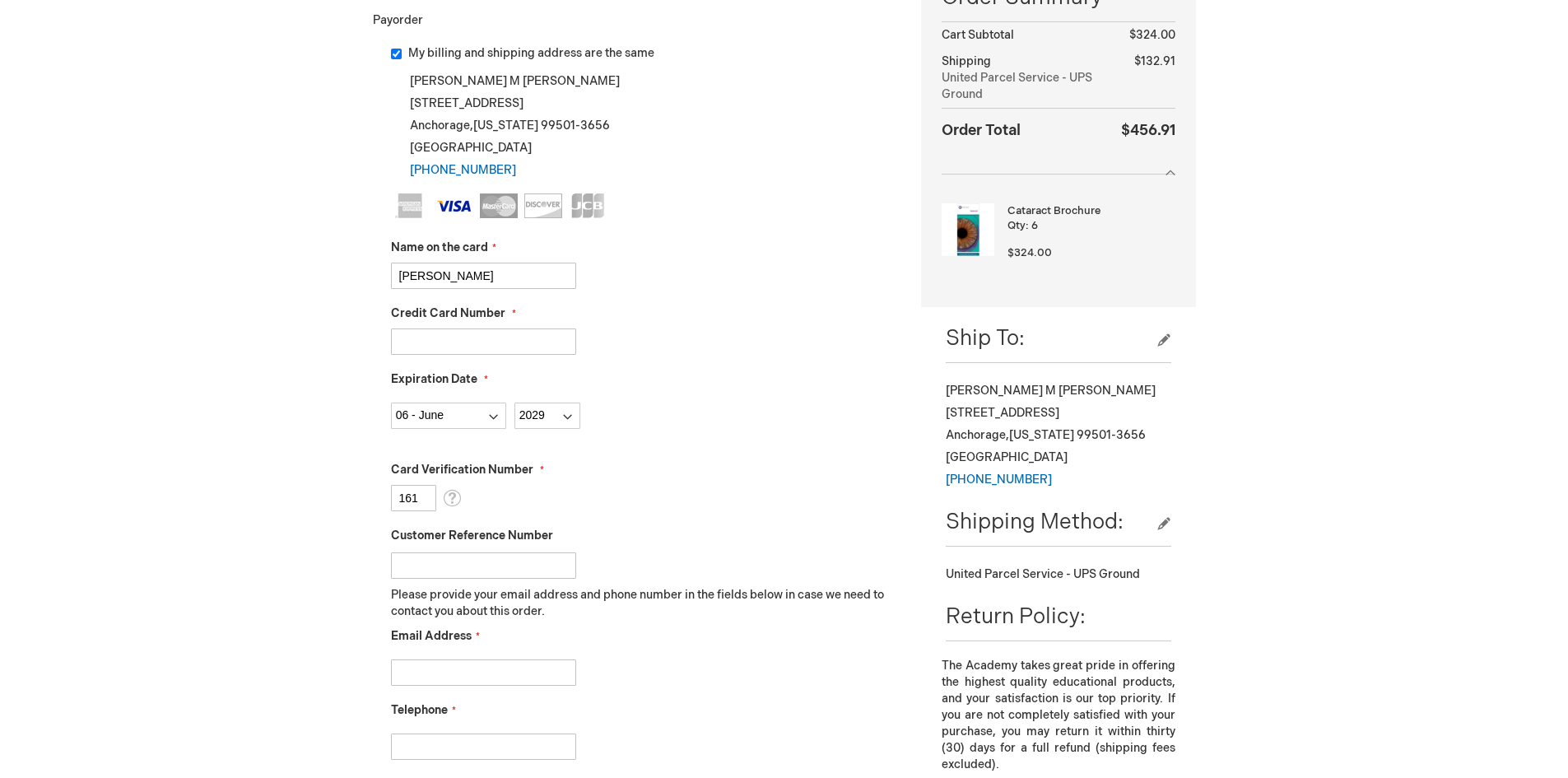
scroll to position [329, 0]
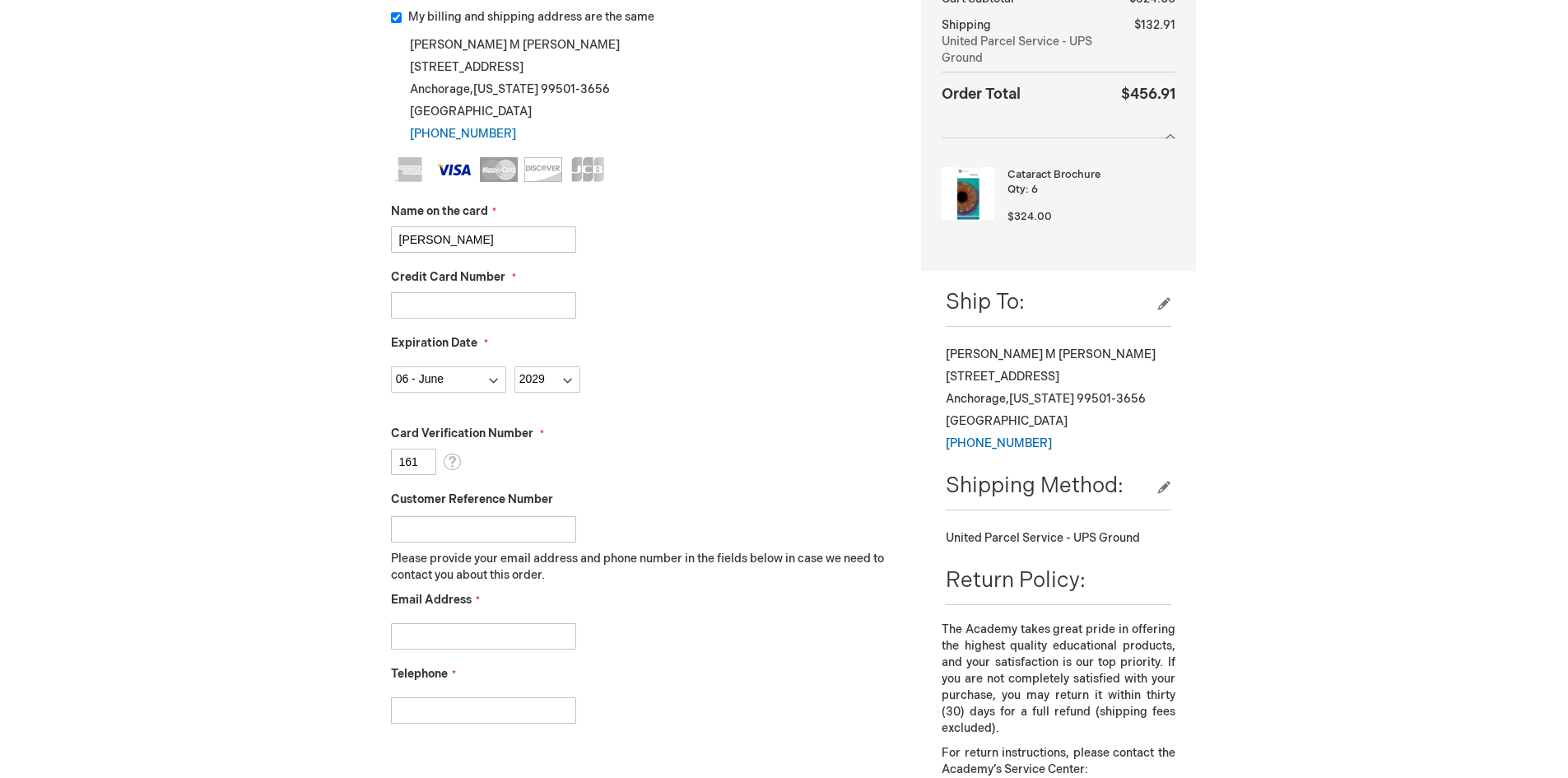
type input "161"
click at [536, 635] on input "Email Address" at bounding box center [484, 636] width 185 height 26
type input "tj@alaskalasikcenter.com"
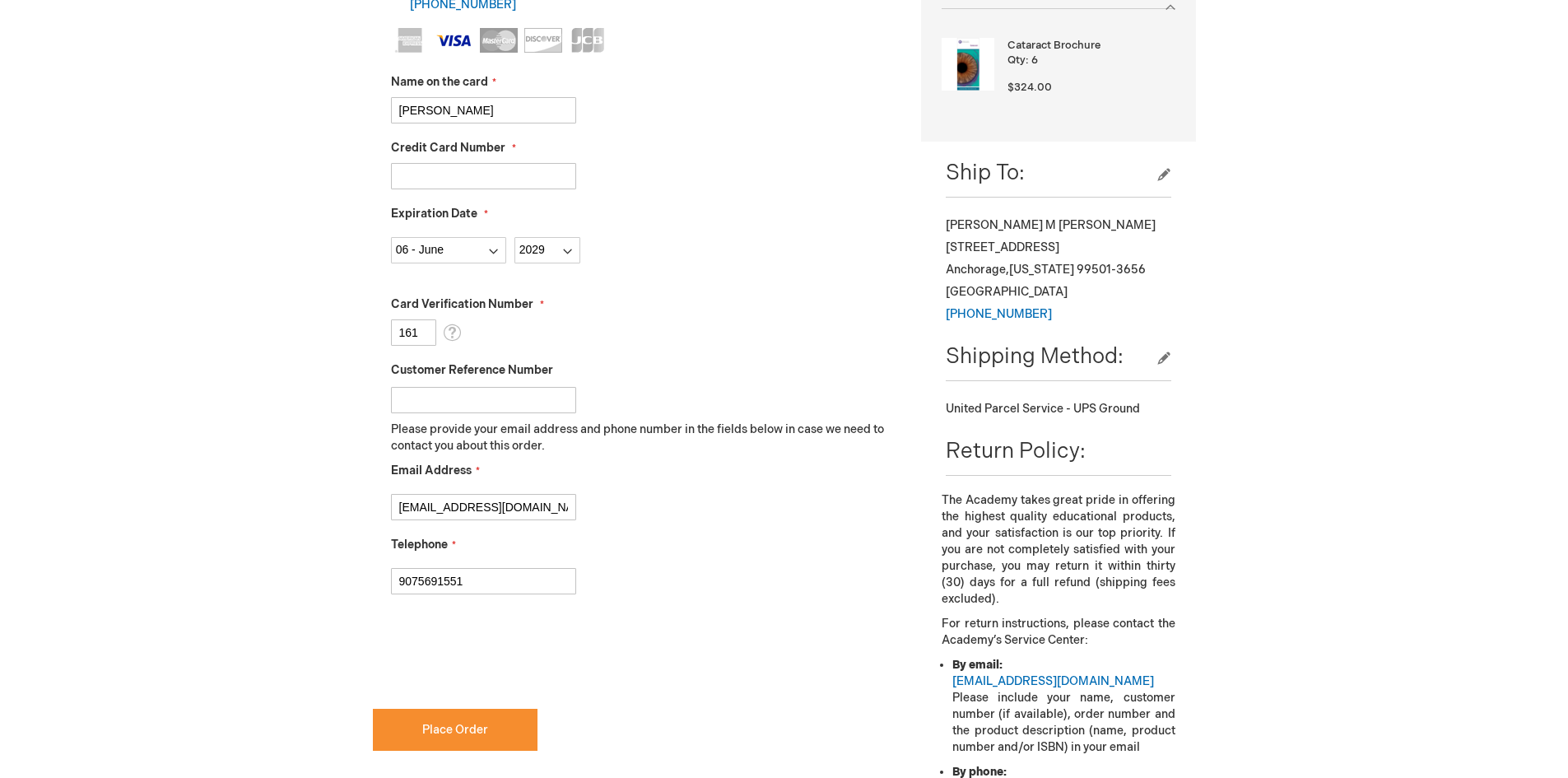
scroll to position [577, 0]
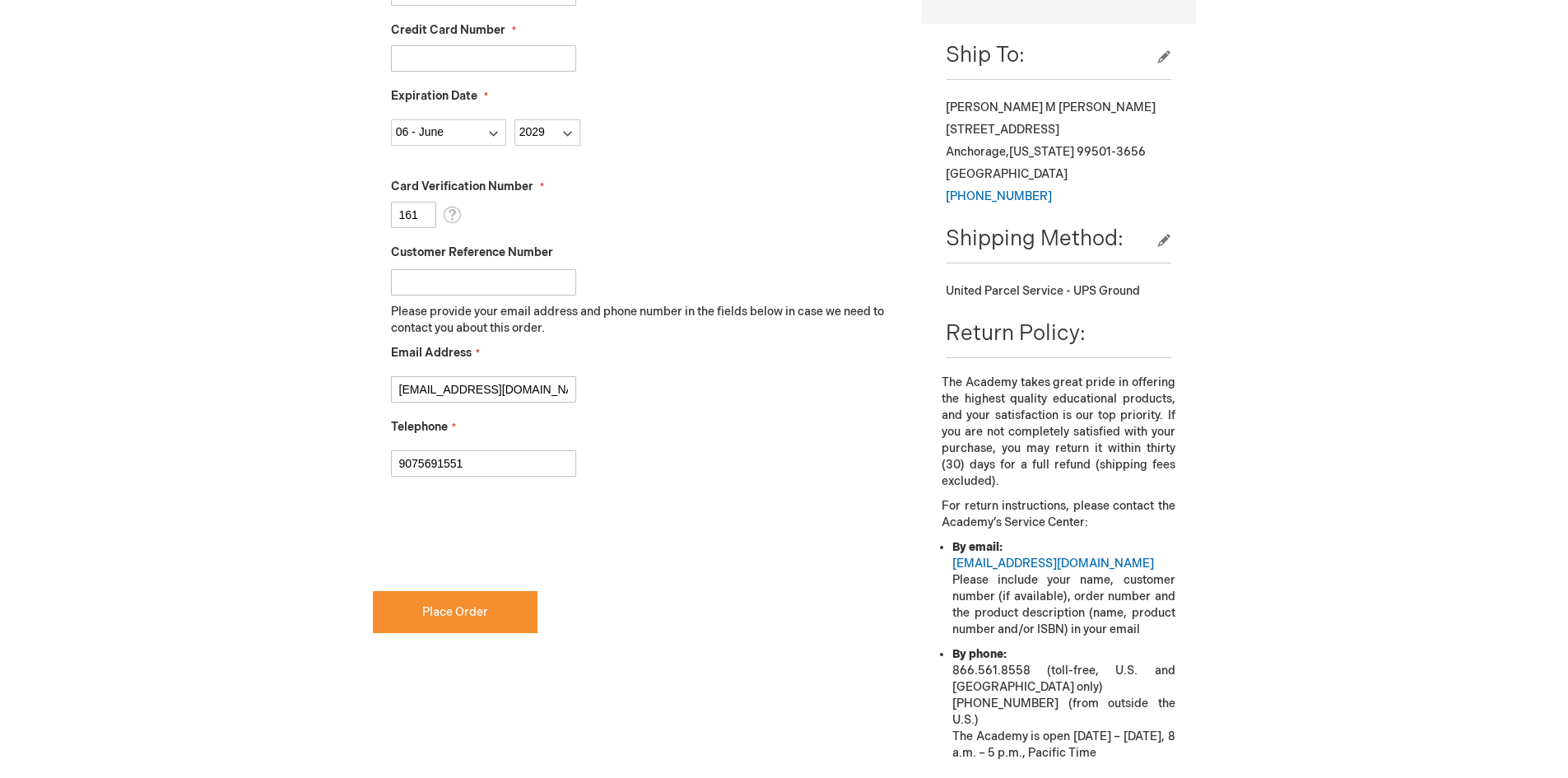
type input "9075691551"
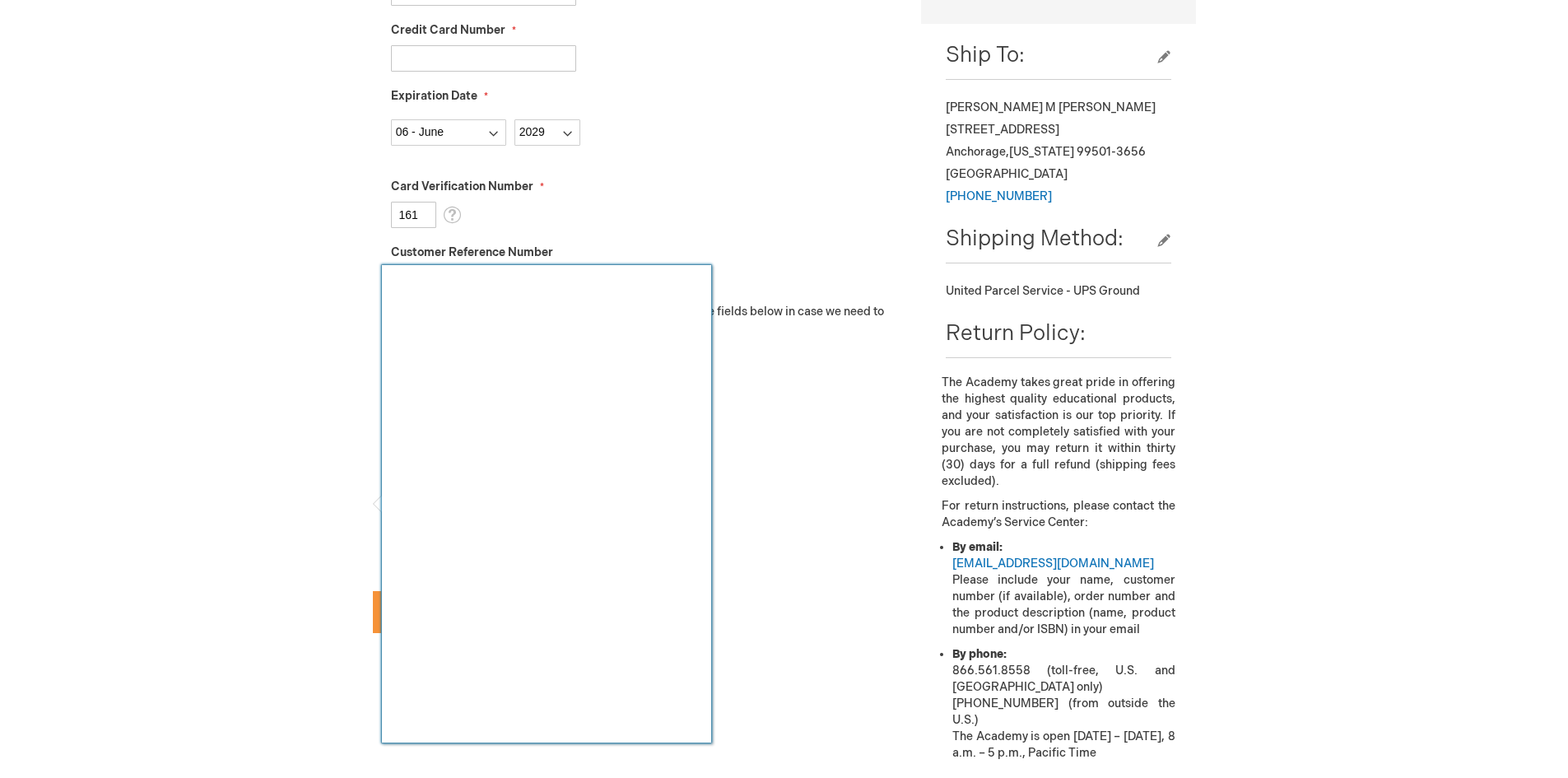
checkbox input "true"
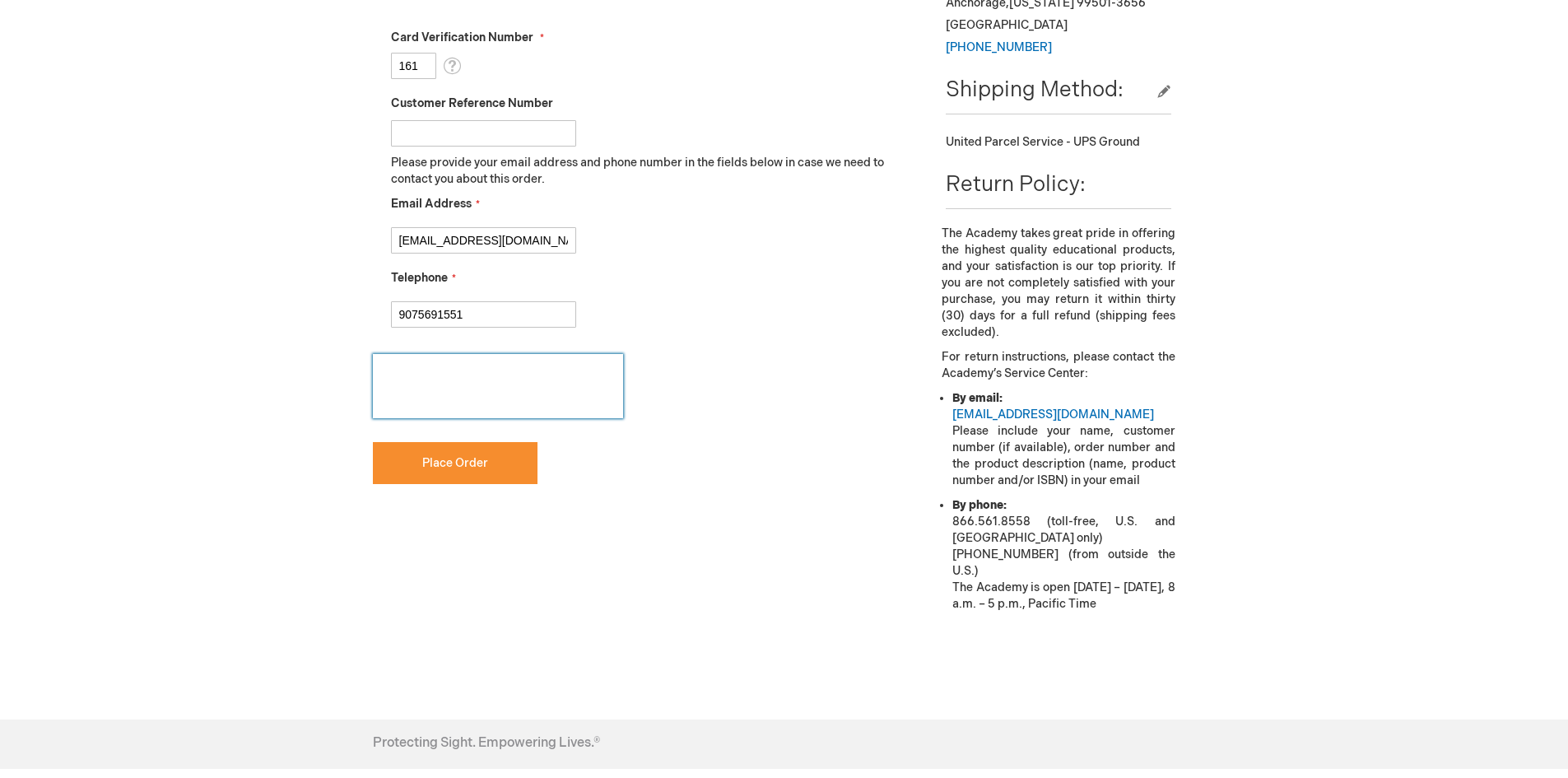
scroll to position [741, 0]
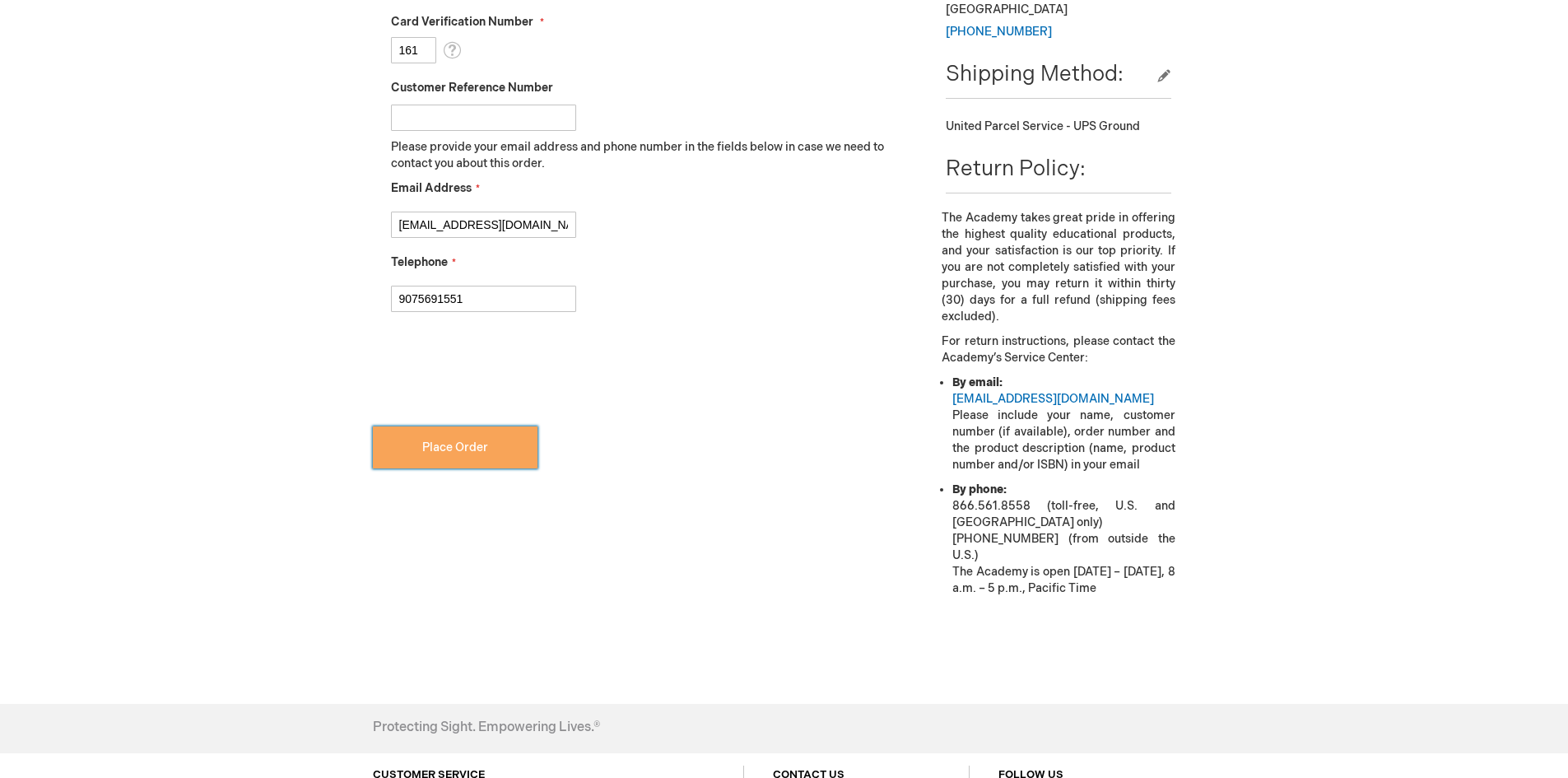
click at [463, 452] on span "Place Order" at bounding box center [455, 448] width 66 height 14
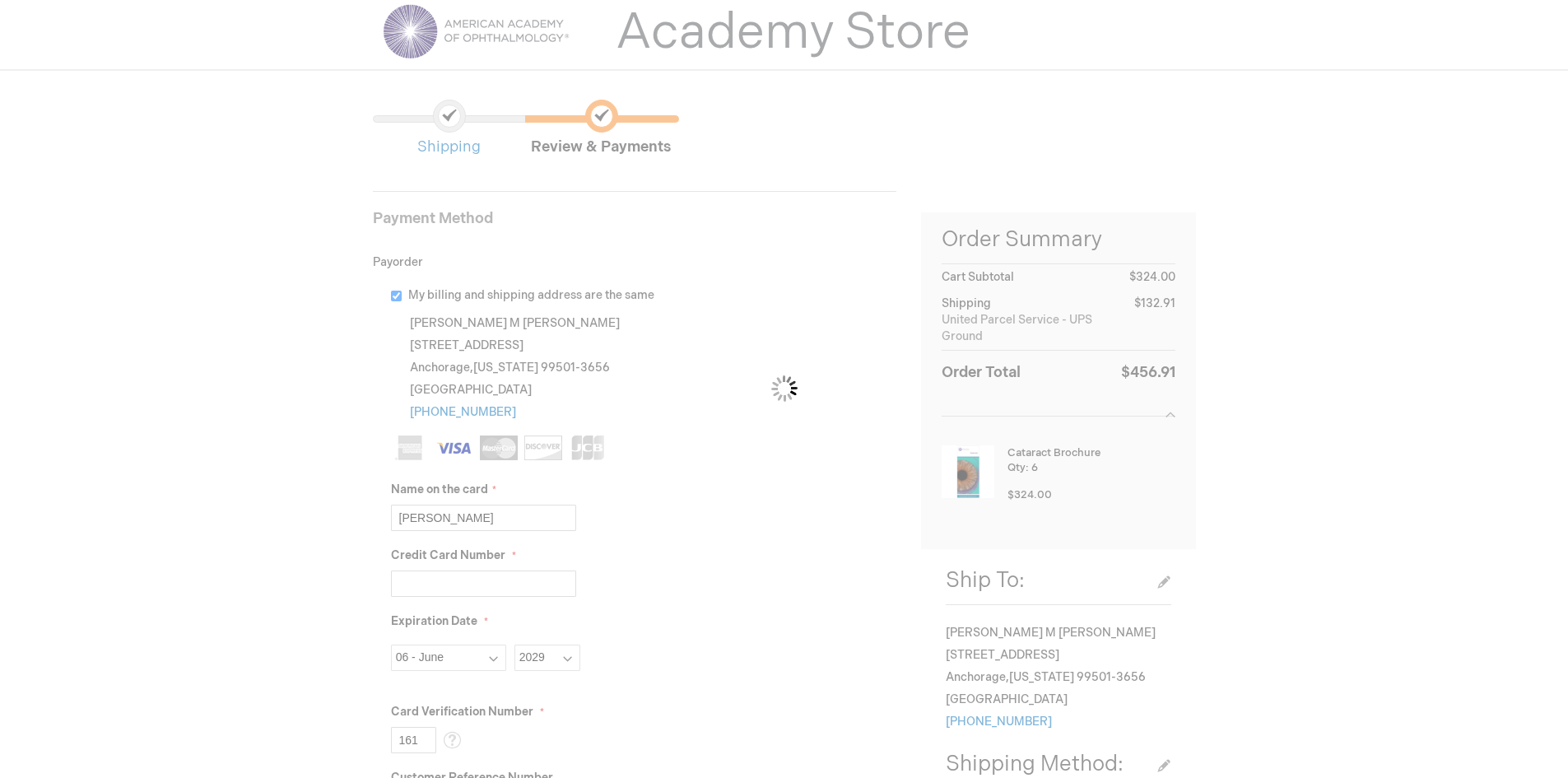
scroll to position [0, 0]
